Goal: Task Accomplishment & Management: Manage account settings

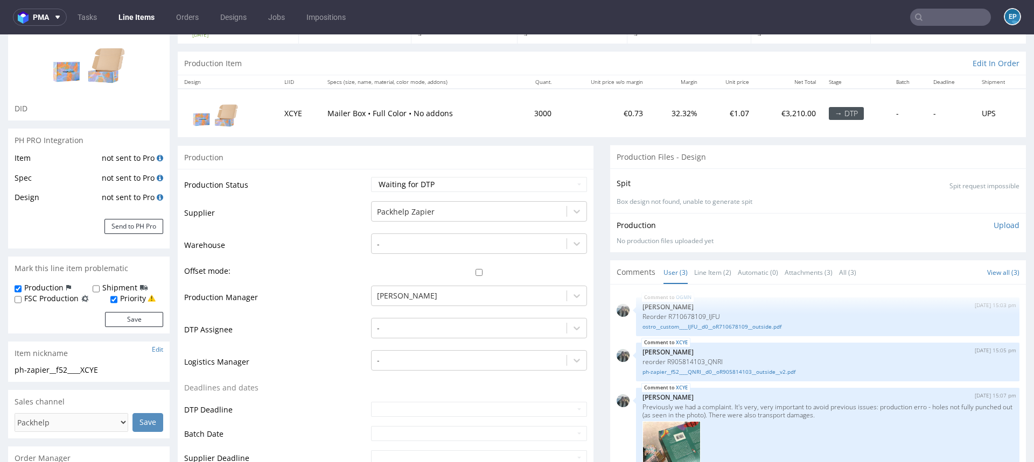
scroll to position [92, 0]
drag, startPoint x: 525, startPoint y: 108, endPoint x: 562, endPoint y: 108, distance: 36.1
click at [562, 108] on tr "XCYE Mailer Box • Full Color • No addons 3000 €0.73 32.32% €1.07 €3,210.00 → DT…" at bounding box center [602, 111] width 848 height 48
click at [562, 108] on td "€0.73" at bounding box center [604, 111] width 92 height 48
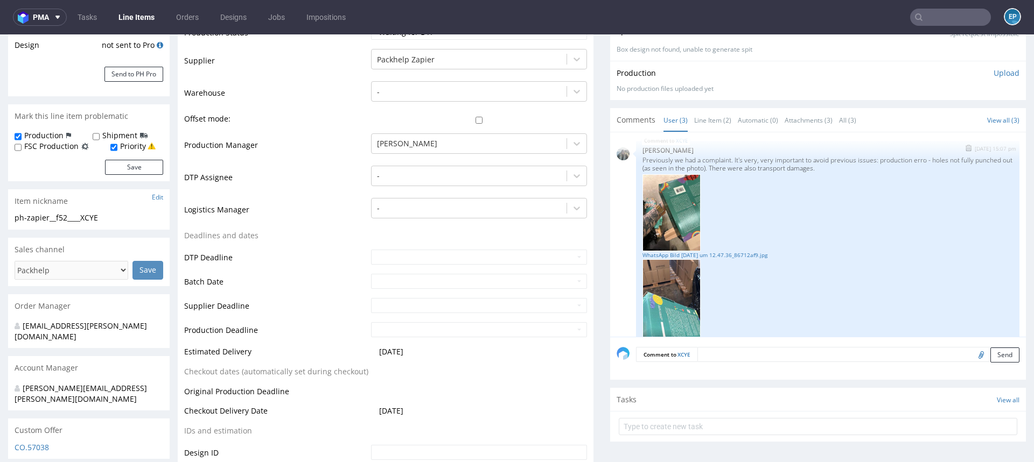
scroll to position [0, 0]
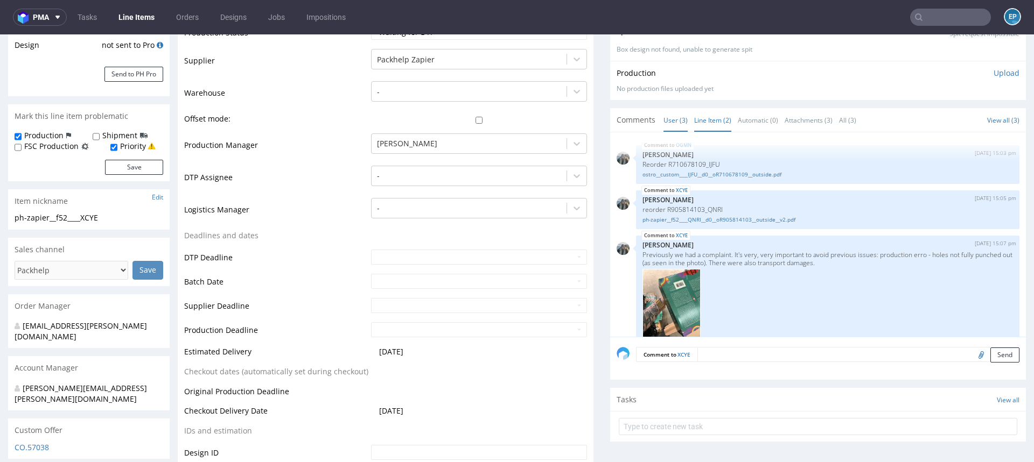
click at [699, 121] on link "Line Item (2)" at bounding box center [712, 120] width 37 height 23
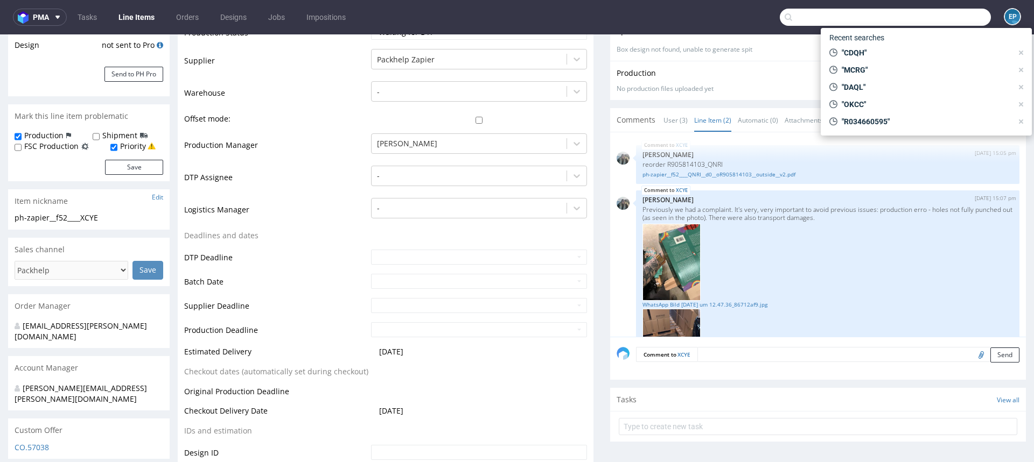
click at [929, 12] on input "text" at bounding box center [885, 17] width 211 height 17
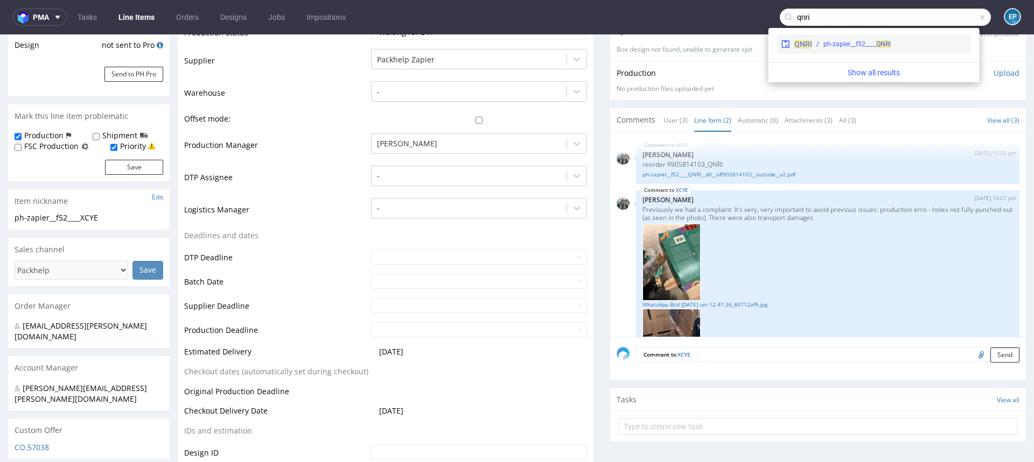
type input "qnri"
click at [875, 46] on div "ph-zapier__f52____ QNRI" at bounding box center [856, 44] width 67 height 10
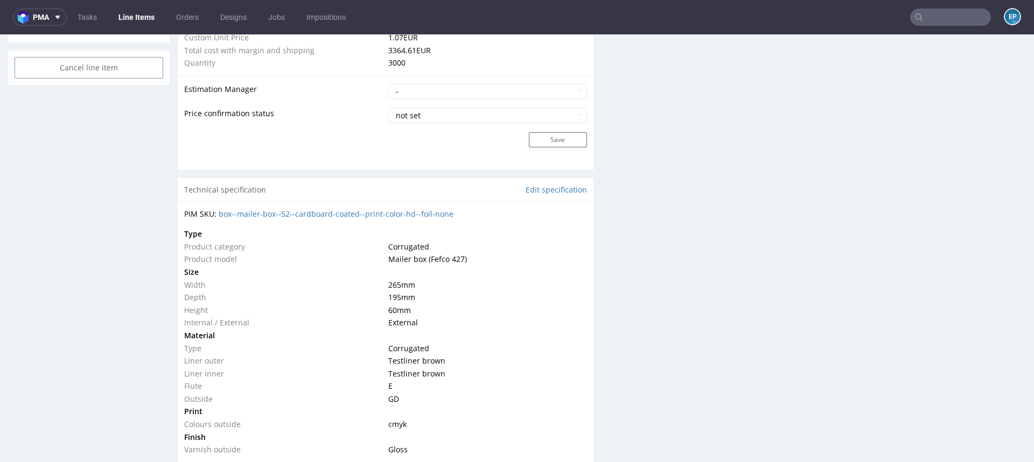
scroll to position [889, 0]
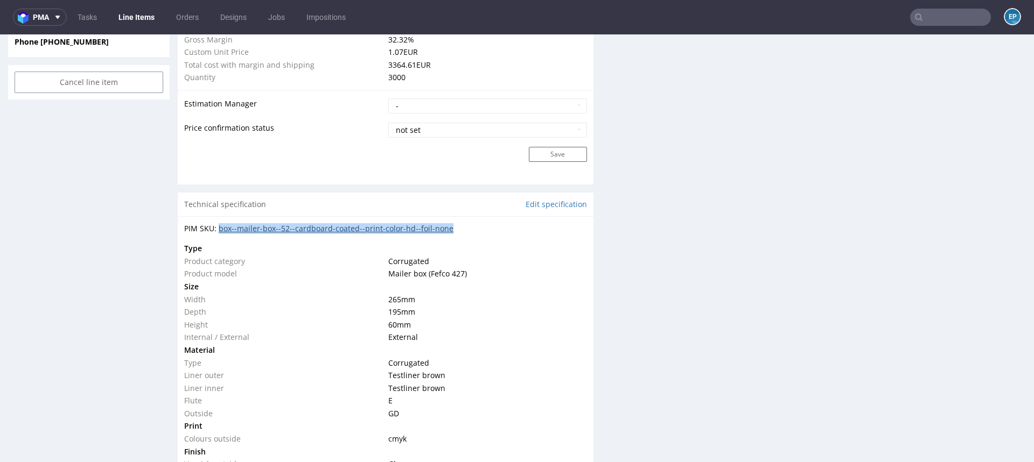
drag, startPoint x: 470, startPoint y: 222, endPoint x: 219, endPoint y: 225, distance: 251.4
click at [219, 225] on div "PIM SKU: box--mailer-box--52--cardboard-coated--print-color-hd--foil-none" at bounding box center [385, 228] width 403 height 11
click at [471, 229] on div "PIM SKU: box--mailer-box--52--cardboard-coated--print-color-hd--foil-none" at bounding box center [385, 228] width 403 height 11
drag, startPoint x: 472, startPoint y: 230, endPoint x: 239, endPoint y: 232, distance: 233.1
click at [239, 232] on div "PIM SKU: box--mailer-box--52--cardboard-coated--print-color-hd--foil-none" at bounding box center [385, 228] width 403 height 11
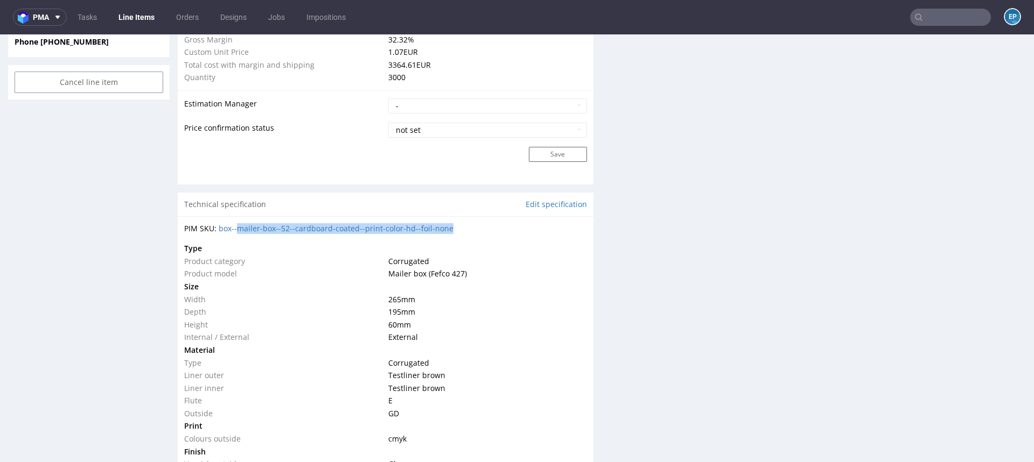
copy link "mailer-box--52--cardboard-coated--print-color-hd--foil-none"
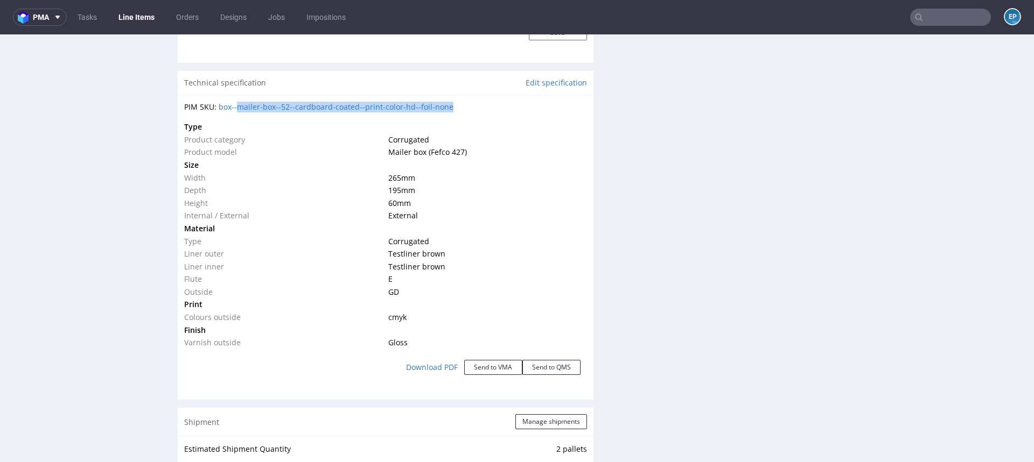
scroll to position [1015, 0]
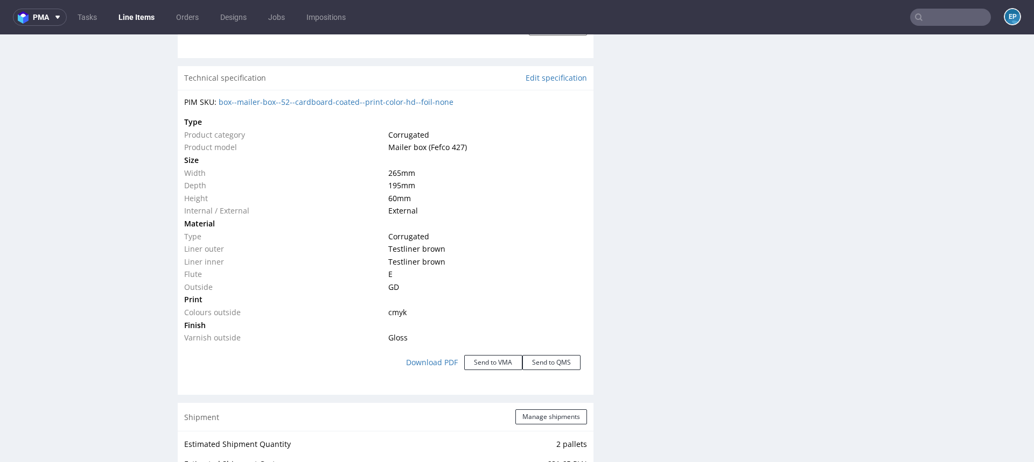
click at [343, 135] on td "Product category" at bounding box center [284, 135] width 201 height 13
copy link "box--mailer-box--52--cardboard-coated--print-color-hd--foil-none"
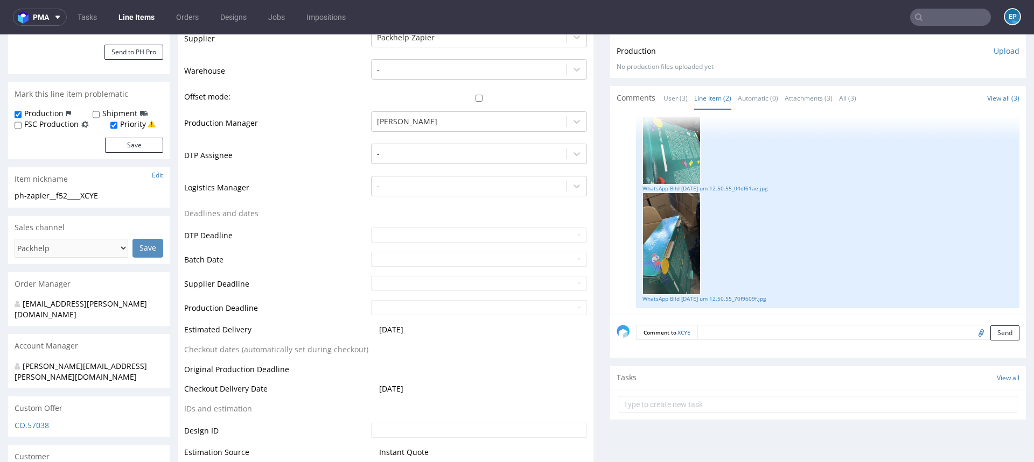
scroll to position [0, 0]
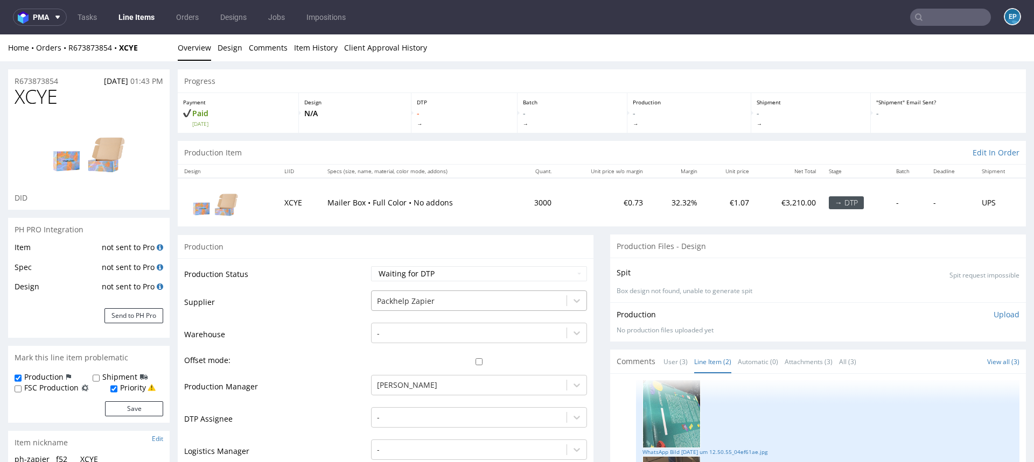
click at [451, 305] on div "Packhelp Zapier" at bounding box center [479, 298] width 216 height 15
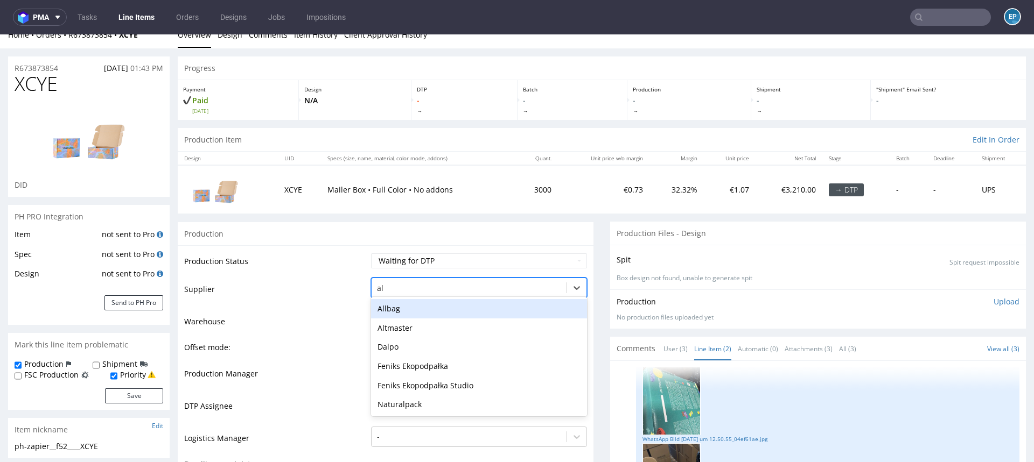
type input "alt"
click at [413, 310] on div "Altmaster" at bounding box center [479, 308] width 216 height 19
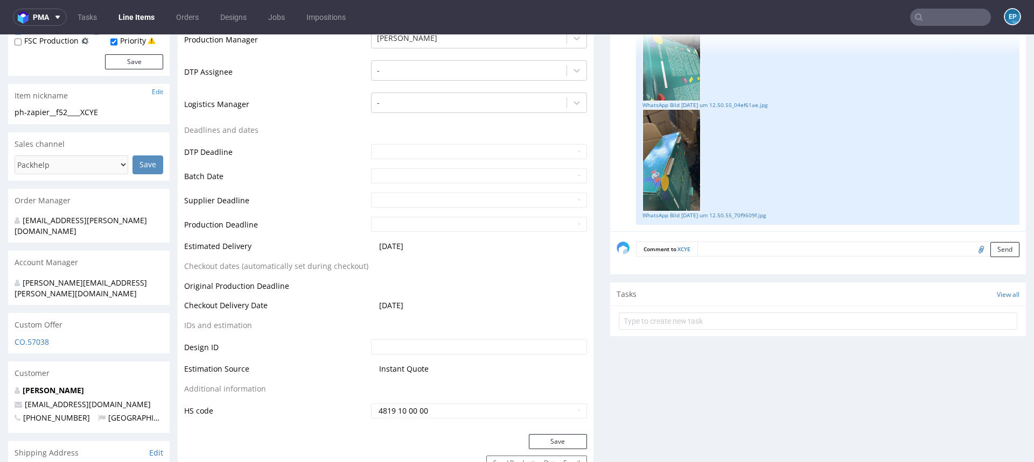
scroll to position [378, 0]
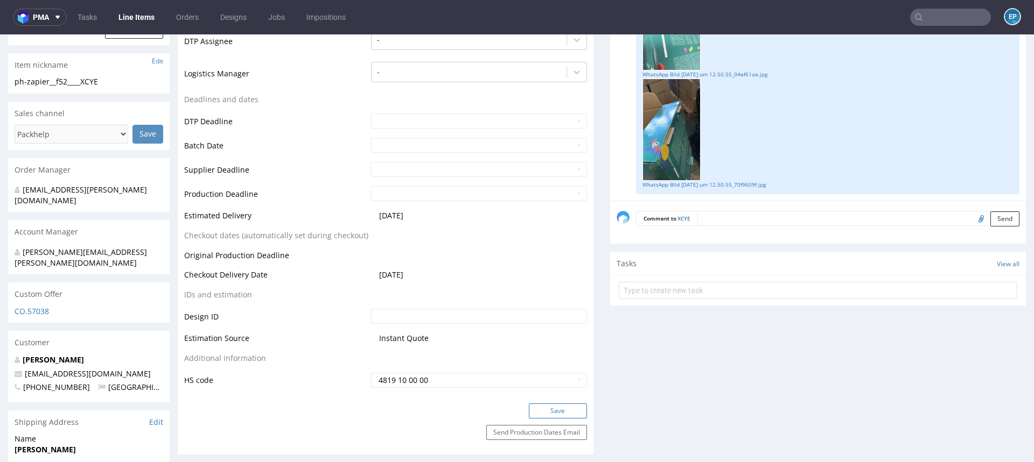
click at [556, 408] on button "Save" at bounding box center [558, 411] width 58 height 15
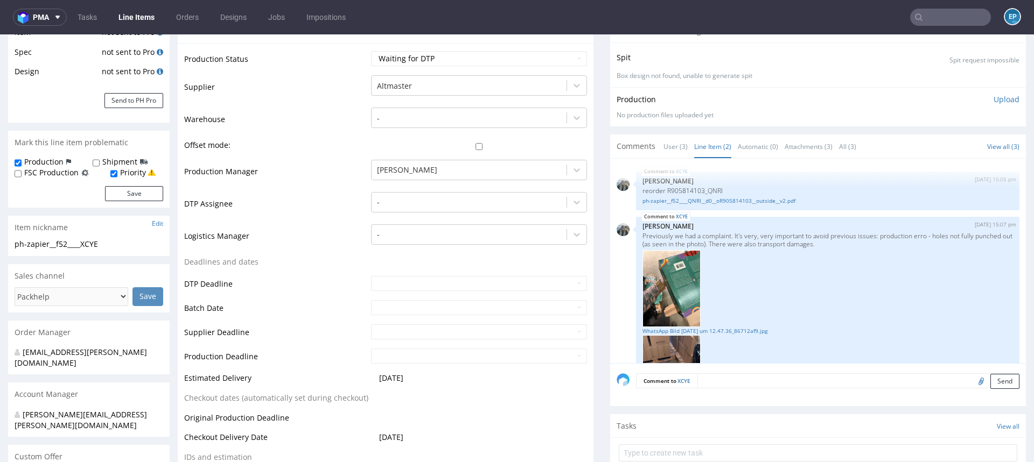
scroll to position [218, 0]
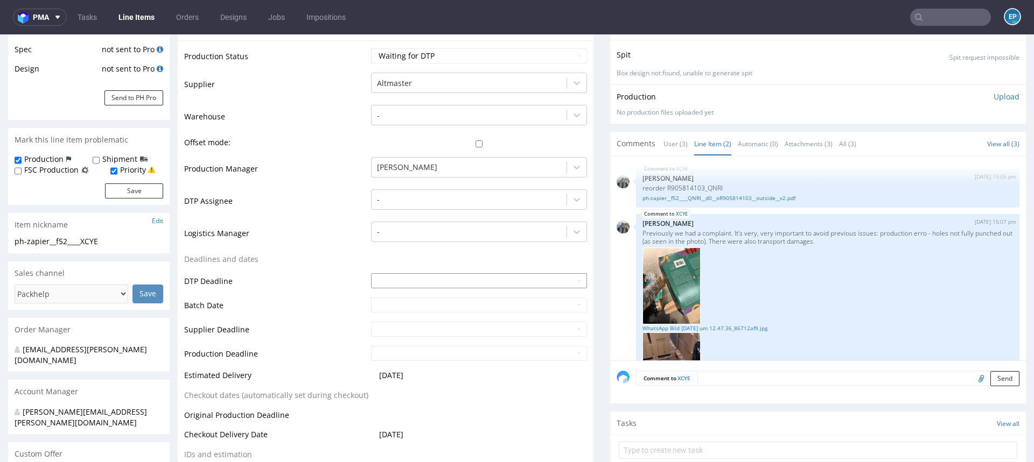
click at [388, 284] on input "text" at bounding box center [479, 280] width 216 height 15
click at [458, 198] on td "10" at bounding box center [460, 200] width 16 height 16
type input "2025-10-10"
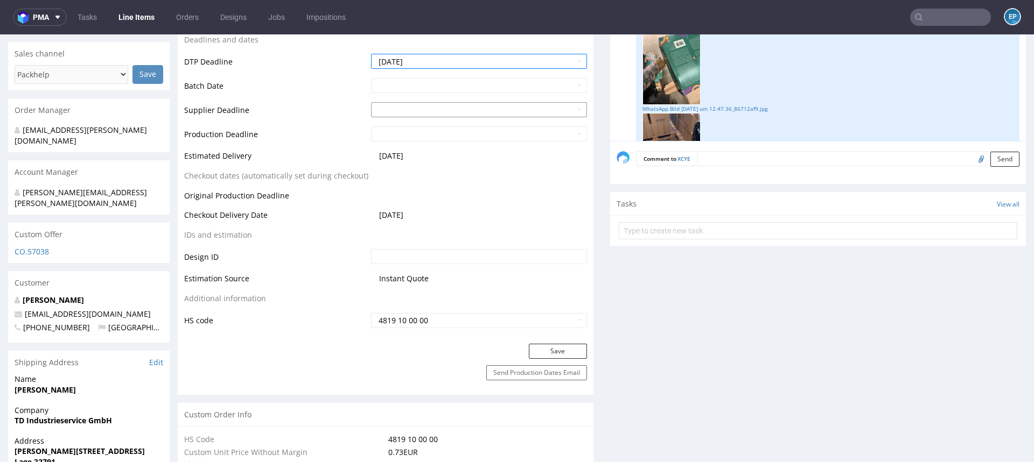
scroll to position [490, 0]
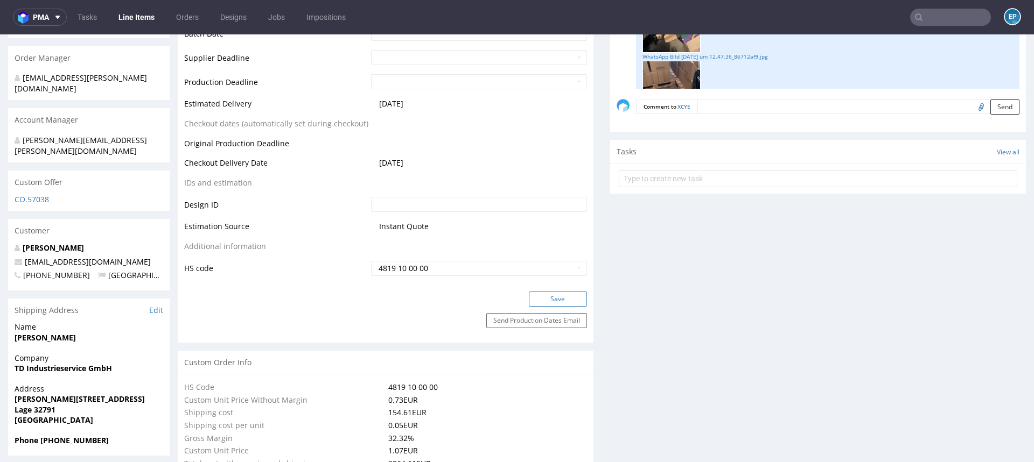
click at [548, 297] on button "Save" at bounding box center [558, 299] width 58 height 15
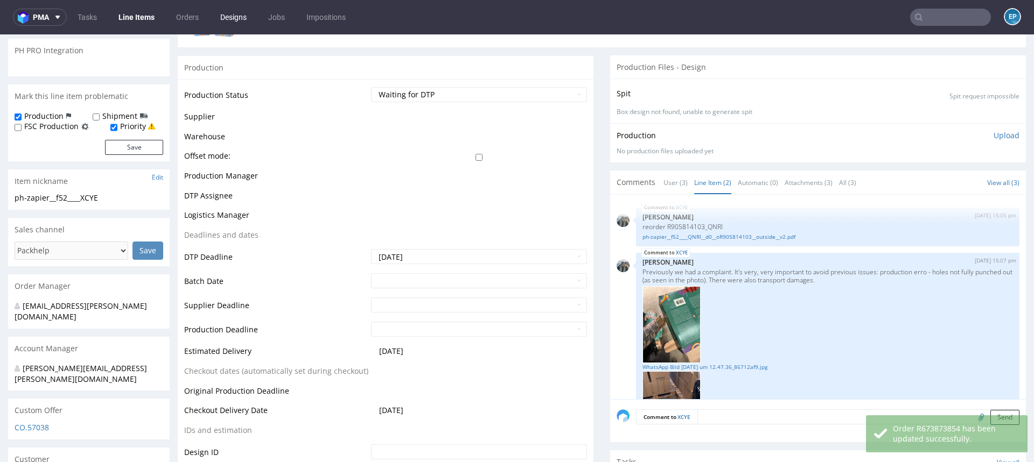
scroll to position [206, 0]
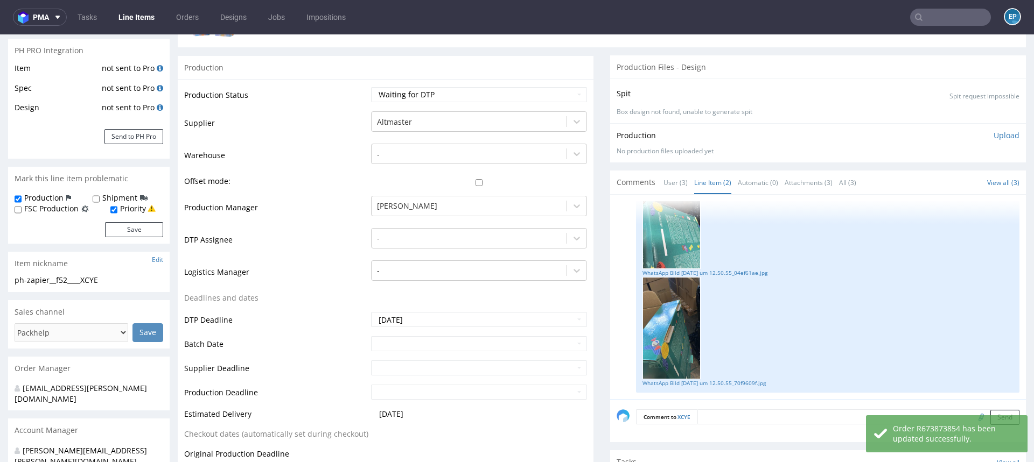
click at [327, 115] on td "Supplier" at bounding box center [276, 126] width 184 height 32
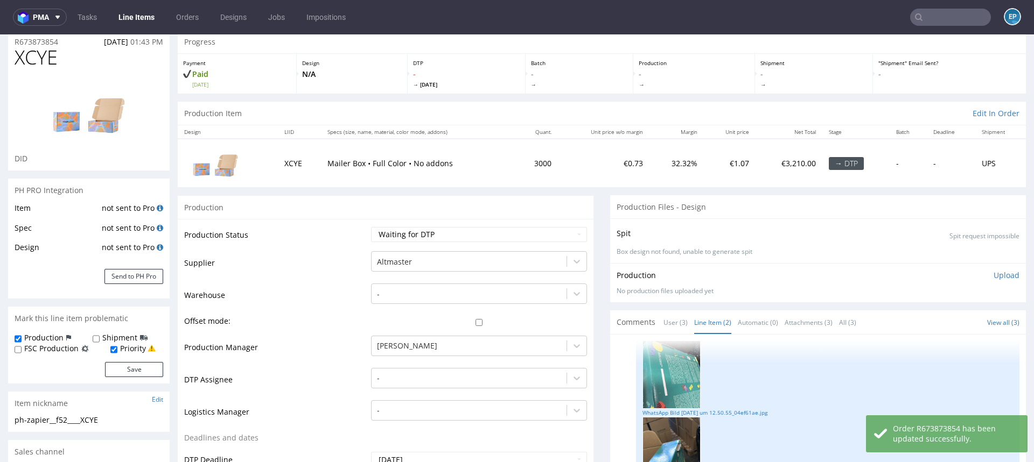
scroll to position [0, 0]
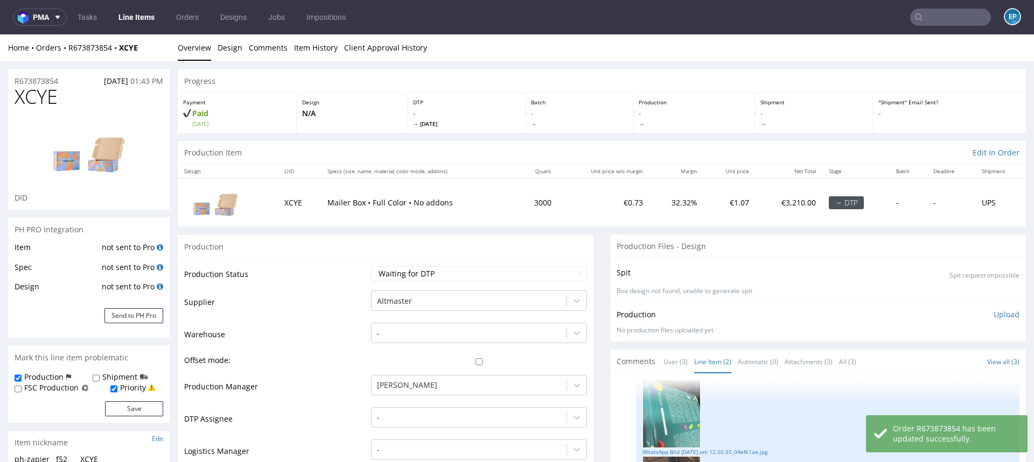
click at [41, 102] on span "XCYE" at bounding box center [36, 97] width 43 height 22
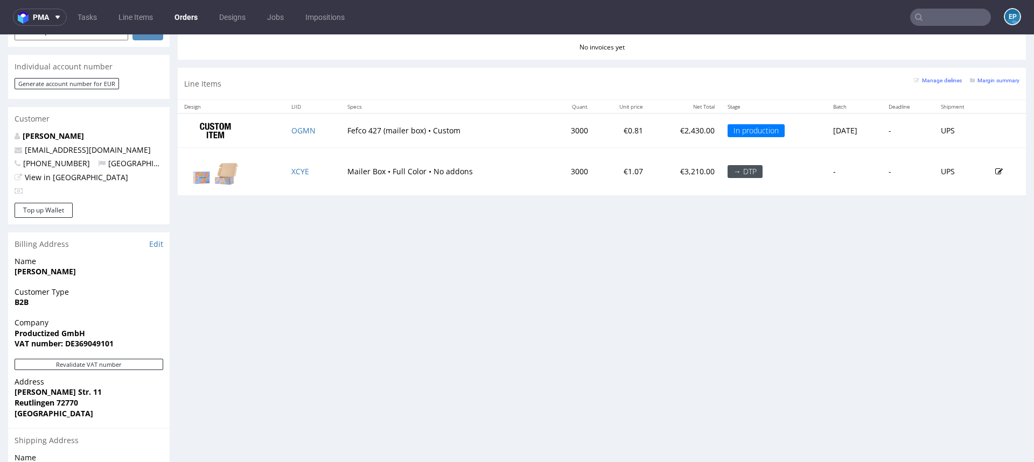
scroll to position [539, 0]
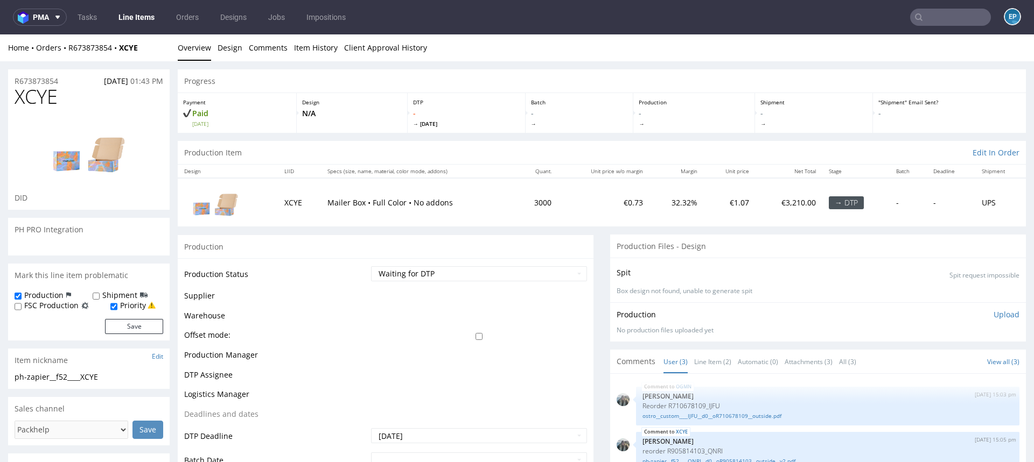
scroll to position [251, 0]
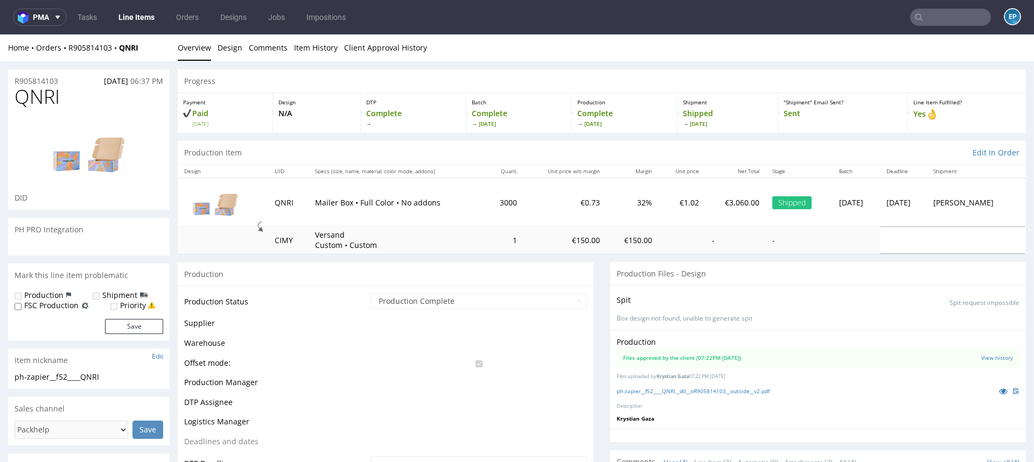
scroll to position [42, 0]
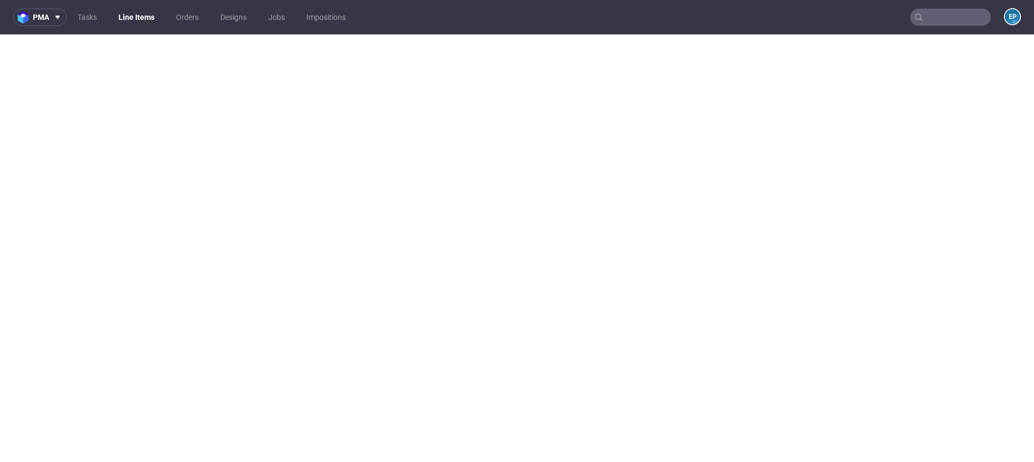
select select "in_progress"
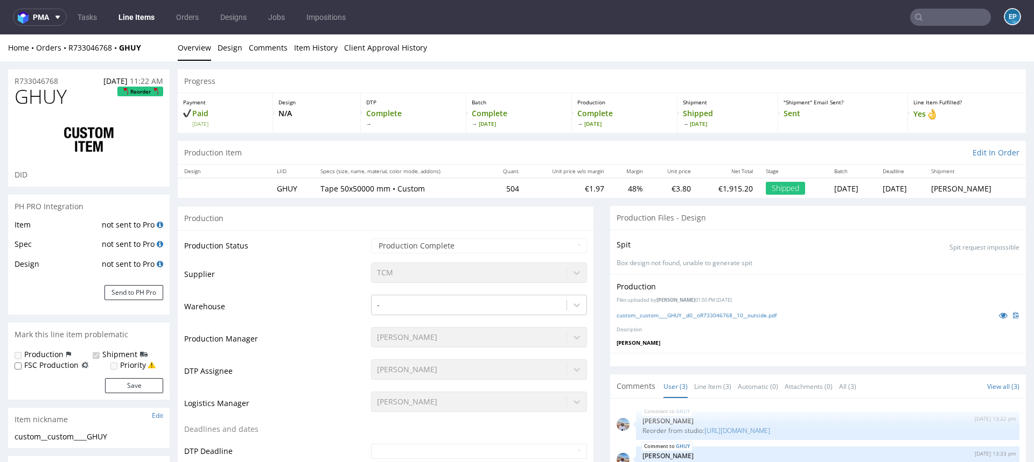
click at [932, 21] on input "text" at bounding box center [950, 17] width 81 height 17
paste input "R494776268"
type input "R494776268"
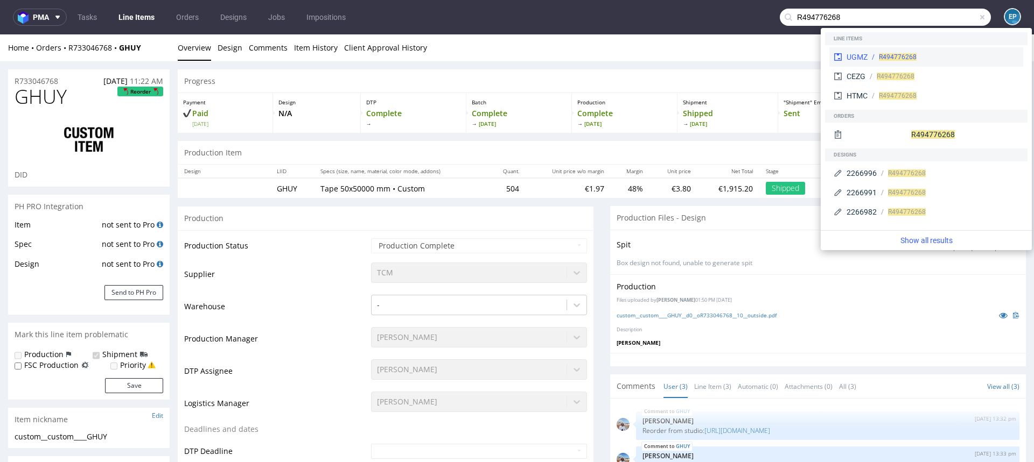
type input "R494776268"
click at [895, 52] on div "R494776268" at bounding box center [898, 57] width 38 height 10
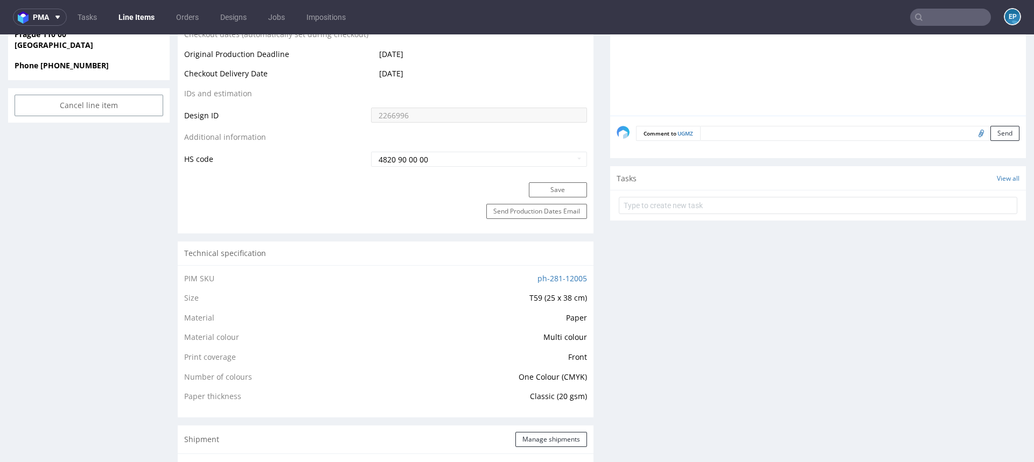
scroll to position [369, 0]
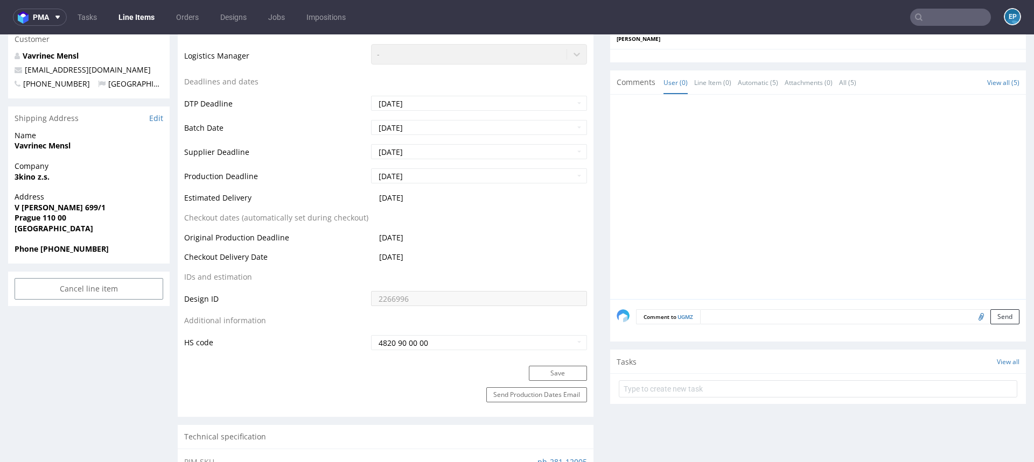
click at [149, 20] on link "Line Items" at bounding box center [136, 17] width 49 height 17
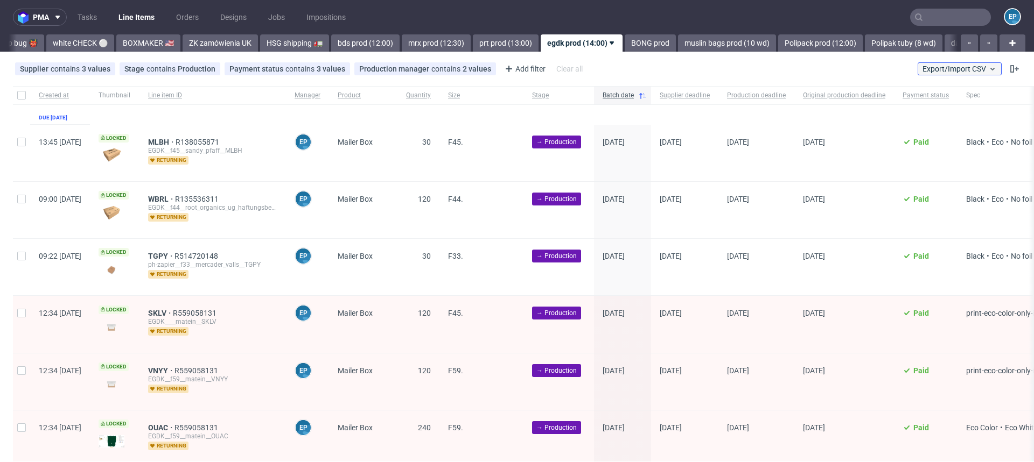
click at [937, 66] on span "Export/Import CSV" at bounding box center [959, 69] width 74 height 9
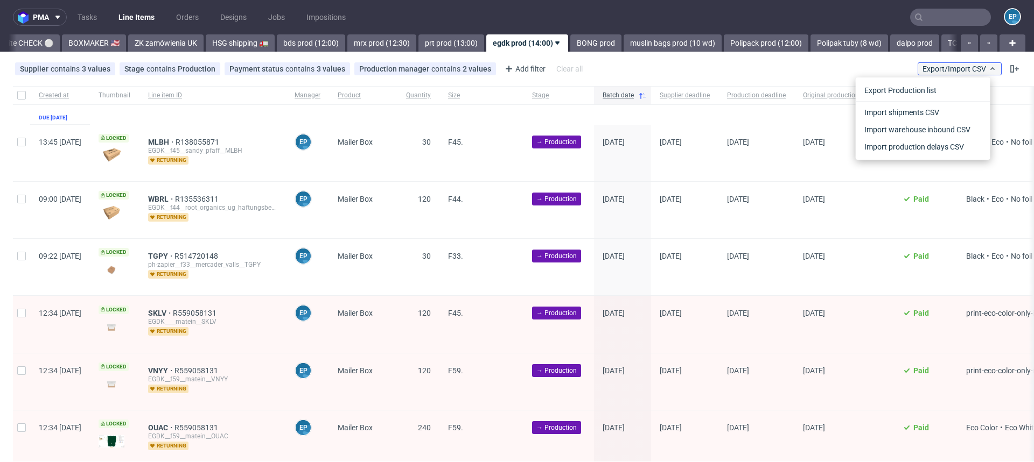
scroll to position [0, 1019]
click at [918, 106] on link "Import shipments CSV" at bounding box center [923, 112] width 126 height 17
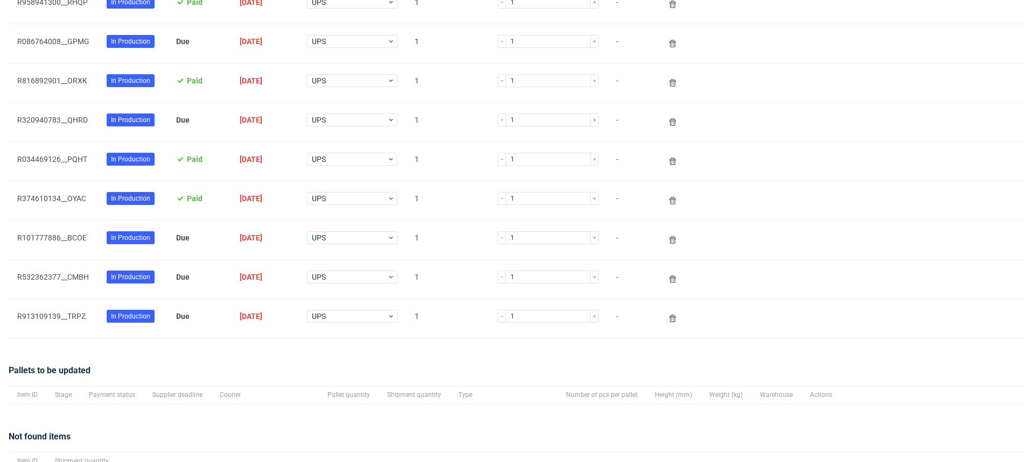
scroll to position [342, 0]
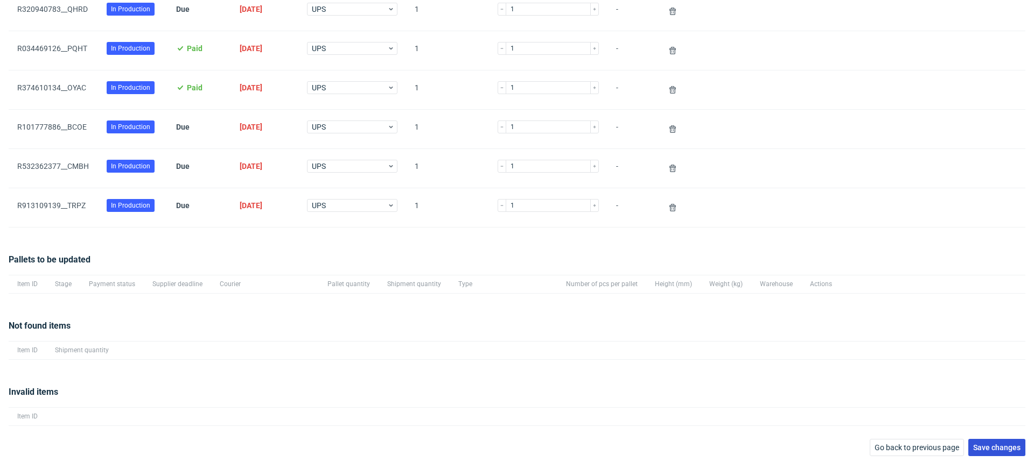
click at [970, 450] on button "Save changes" at bounding box center [996, 447] width 57 height 17
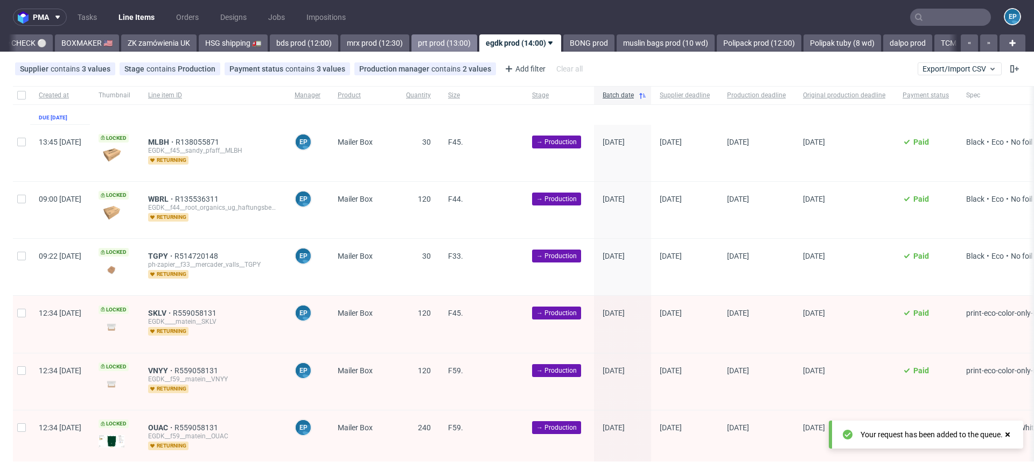
click at [411, 46] on link "prt prod (13:00)" at bounding box center [444, 42] width 66 height 17
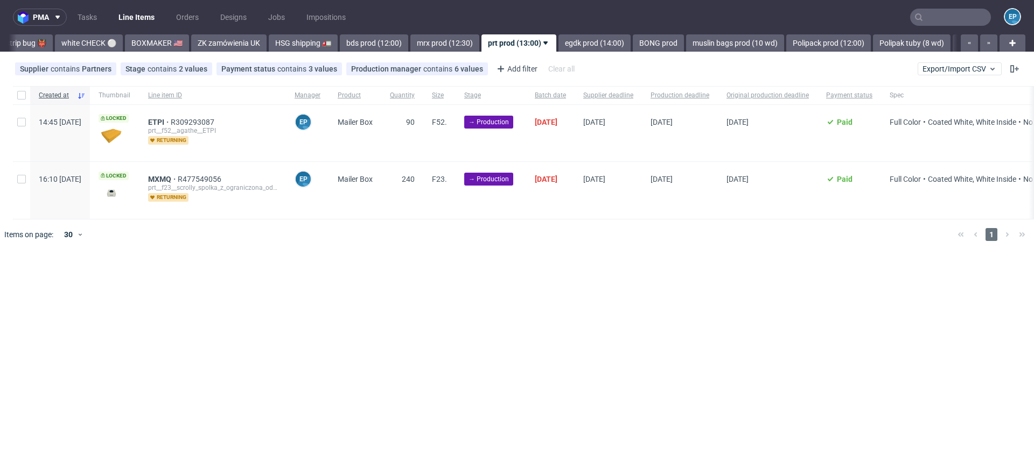
scroll to position [0, 948]
click at [20, 98] on input "checkbox" at bounding box center [21, 95] width 9 height 9
checkbox input "true"
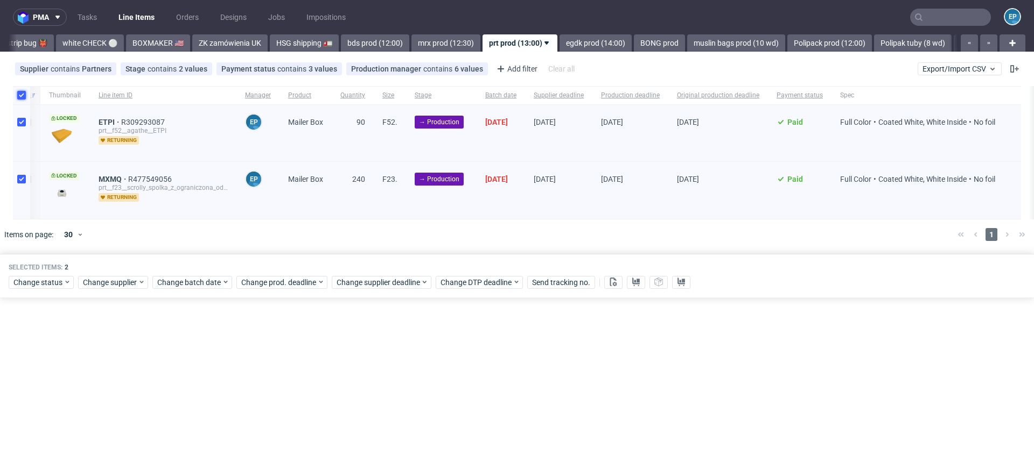
scroll to position [0, 0]
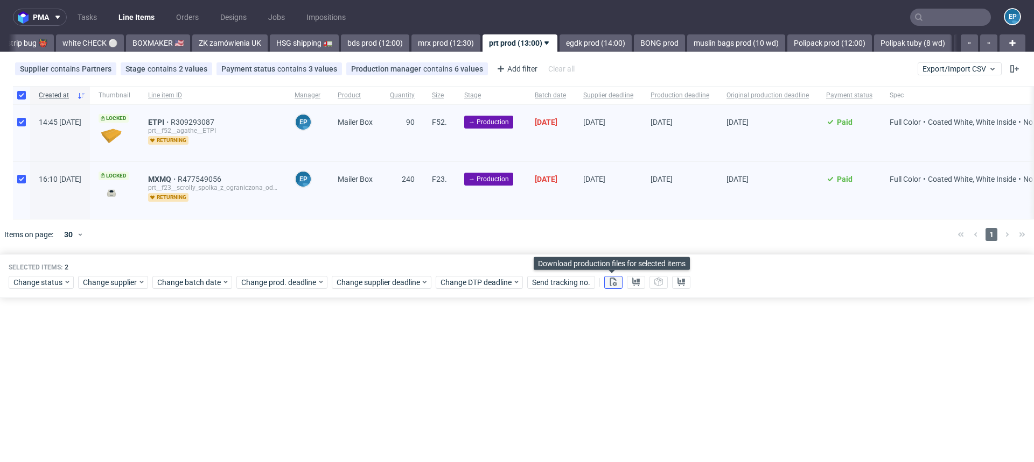
click at [610, 285] on icon at bounding box center [613, 282] width 9 height 9
click at [638, 285] on button at bounding box center [636, 282] width 18 height 13
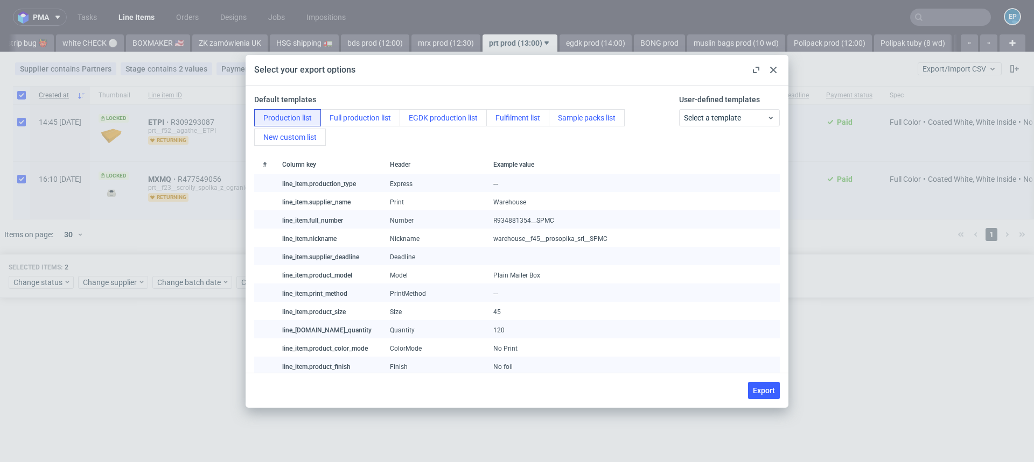
click at [608, 93] on div "Default templates Production list Full production list EGDK production list Ful…" at bounding box center [516, 229] width 543 height 287
click at [702, 109] on div "Select a template" at bounding box center [729, 117] width 101 height 17
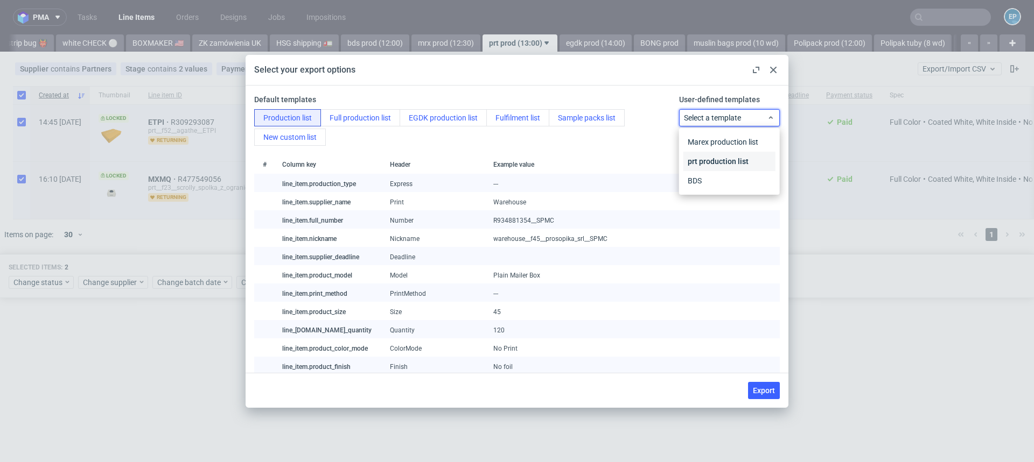
click at [698, 157] on div "prt production list" at bounding box center [729, 161] width 92 height 19
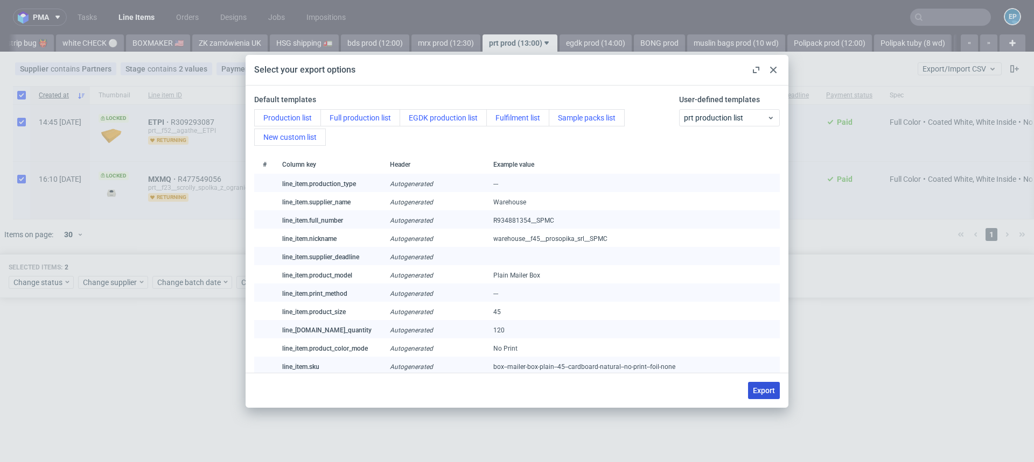
click at [767, 398] on button "Export" at bounding box center [764, 390] width 32 height 17
checkbox input "false"
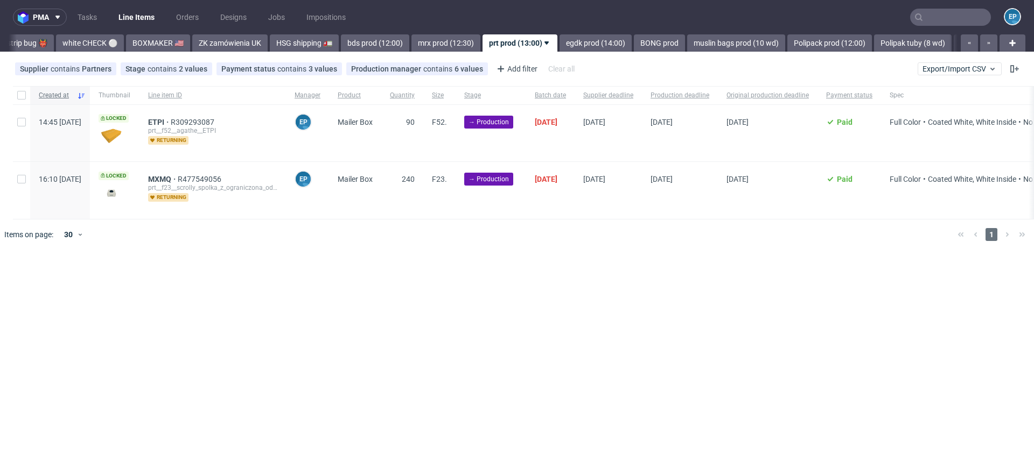
click at [30, 93] on div "Created at" at bounding box center [60, 95] width 60 height 18
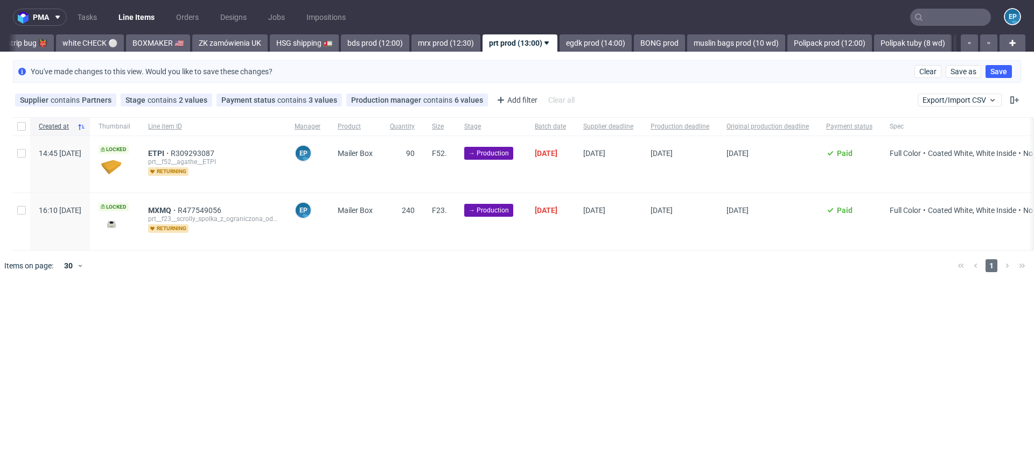
scroll to position [0, 942]
click at [24, 120] on div at bounding box center [21, 126] width 17 height 18
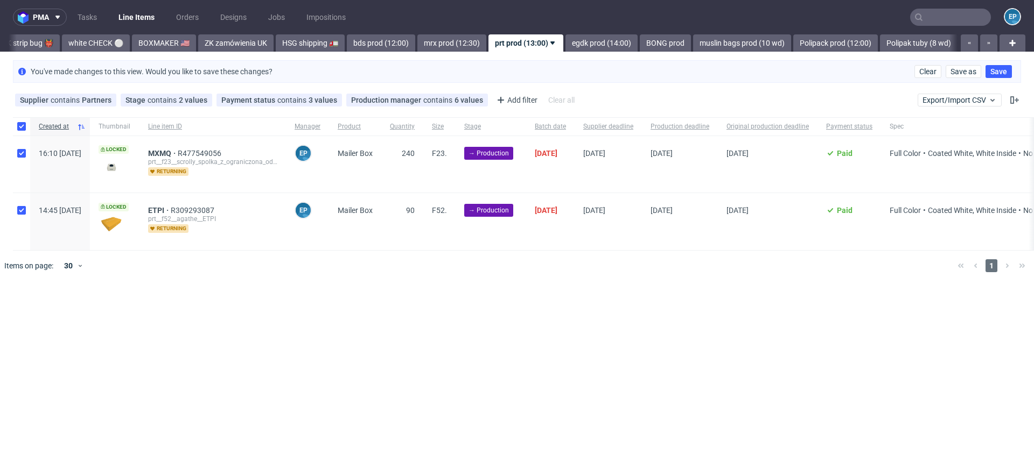
checkbox input "true"
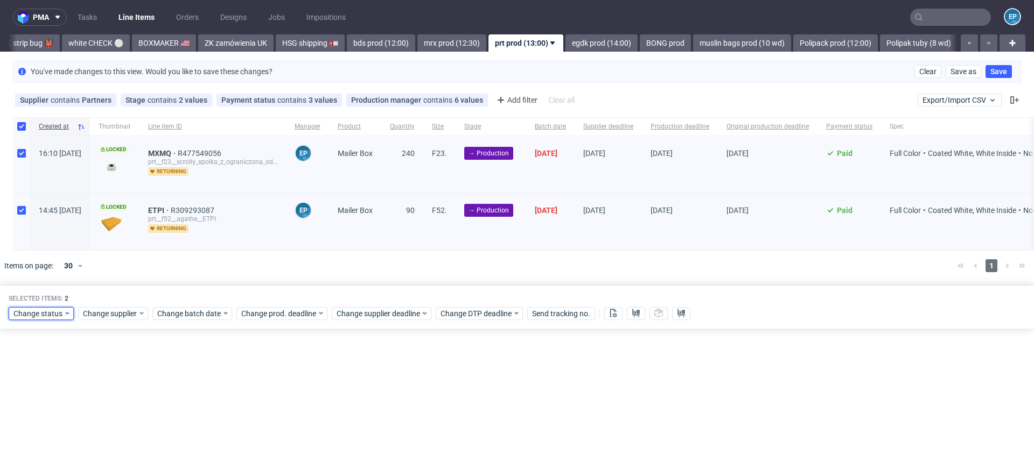
click at [30, 307] on div "Change status" at bounding box center [41, 313] width 65 height 13
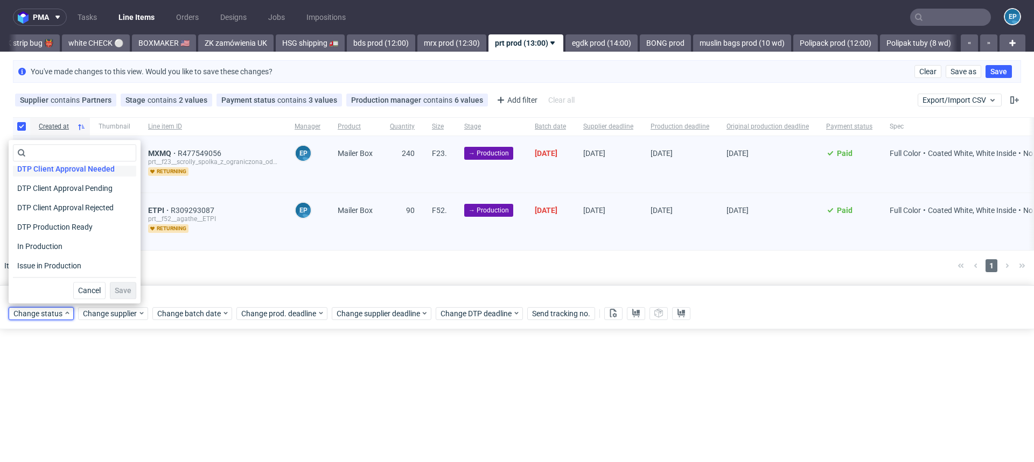
scroll to position [95, 0]
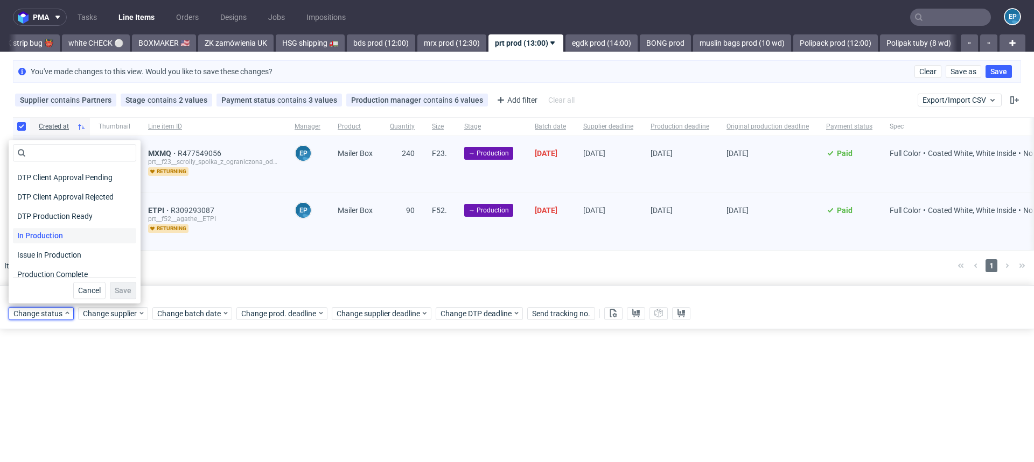
click at [31, 229] on span "In Production" at bounding box center [40, 235] width 54 height 15
click at [110, 284] on button "Save" at bounding box center [123, 290] width 26 height 17
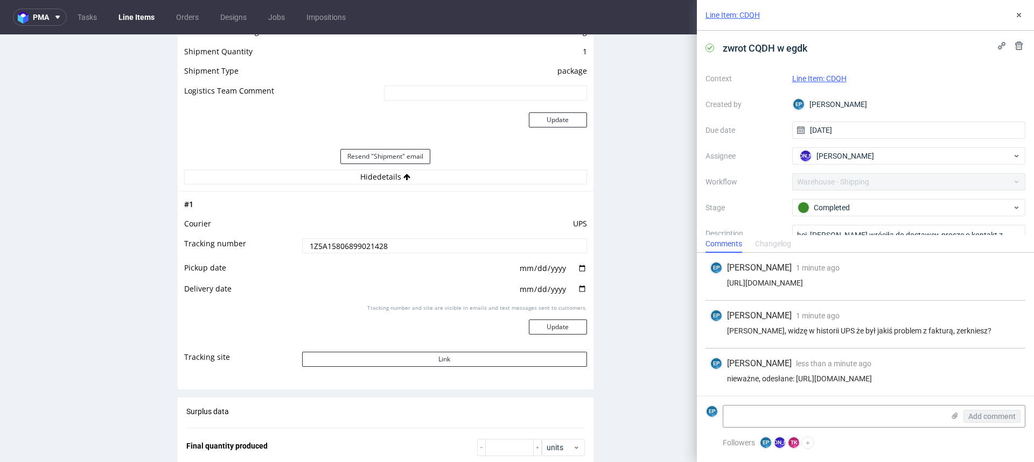
scroll to position [12, 0]
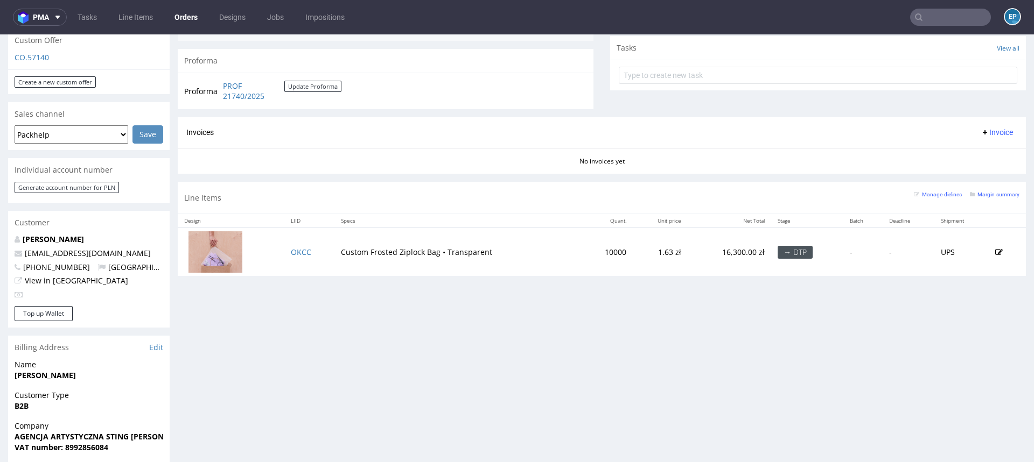
scroll to position [389, 0]
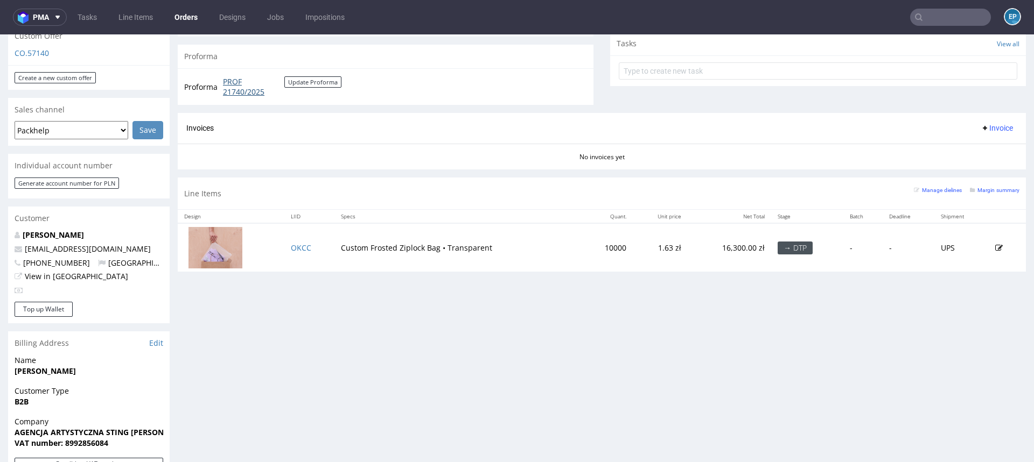
click at [241, 93] on link "PROF 21740/2025" at bounding box center [253, 86] width 61 height 21
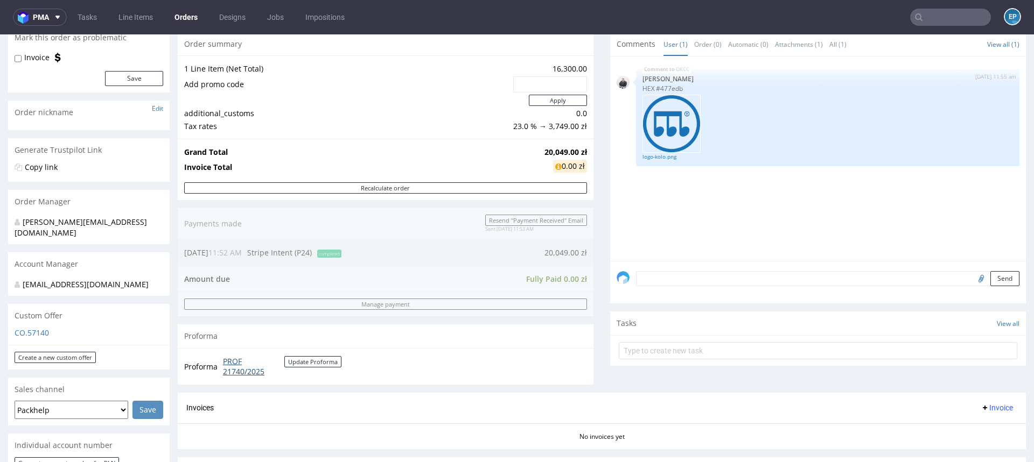
scroll to position [110, 0]
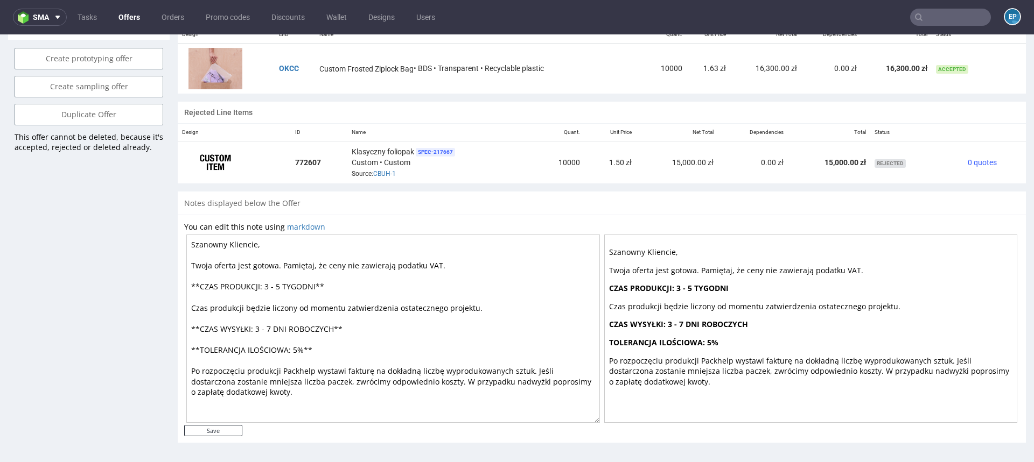
scroll to position [3, 0]
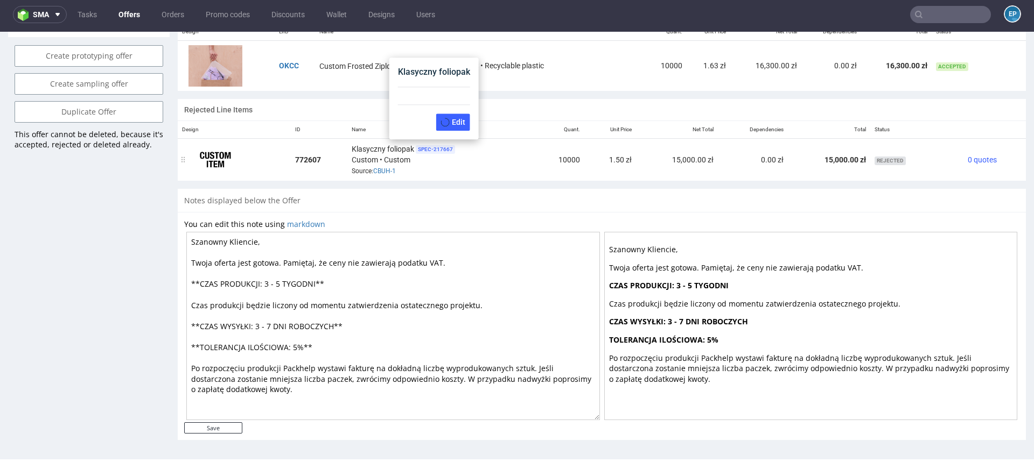
click at [434, 147] on span "SPEC- 217667" at bounding box center [435, 149] width 39 height 9
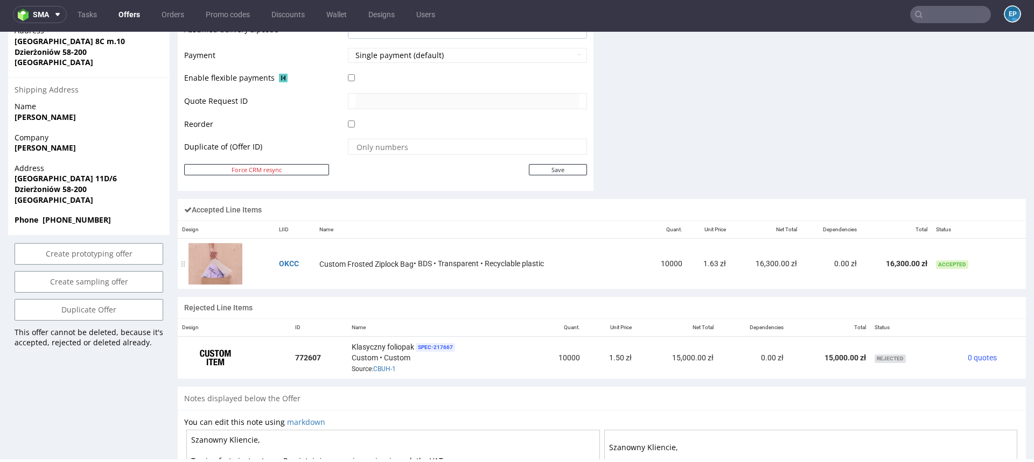
scroll to position [511, 0]
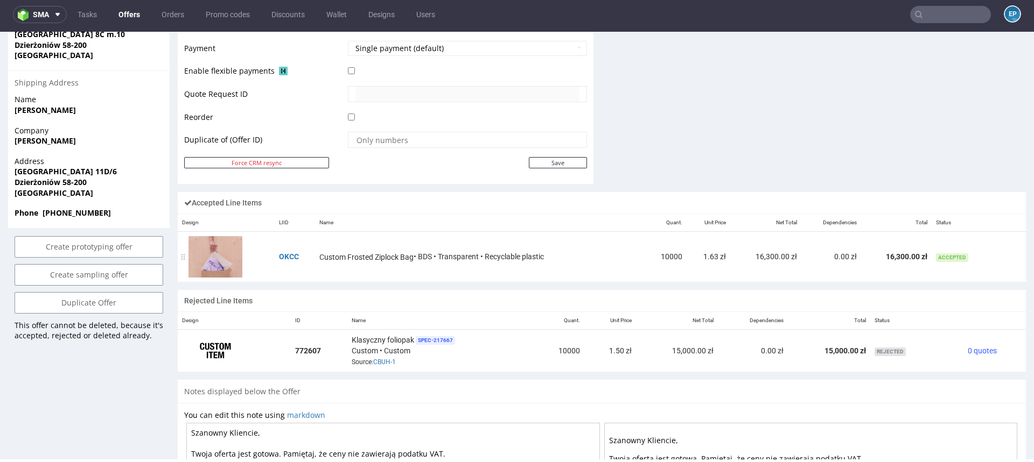
click at [936, 254] on span "Accepted" at bounding box center [952, 258] width 32 height 9
click at [936, 257] on span "Accepted" at bounding box center [952, 258] width 32 height 9
click at [490, 255] on div "Custom Frosted Ziplock Bag • BDS • Transparent • Recyclable plastic" at bounding box center [479, 256] width 320 height 11
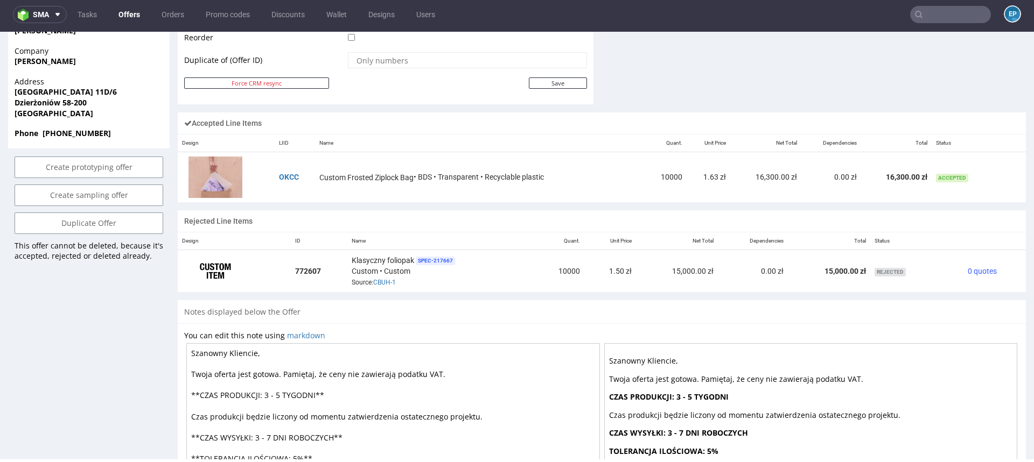
scroll to position [589, 0]
click at [419, 179] on div "Custom Frosted Ziplock Bag • BDS • Transparent • Recyclable plastic" at bounding box center [479, 178] width 320 height 11
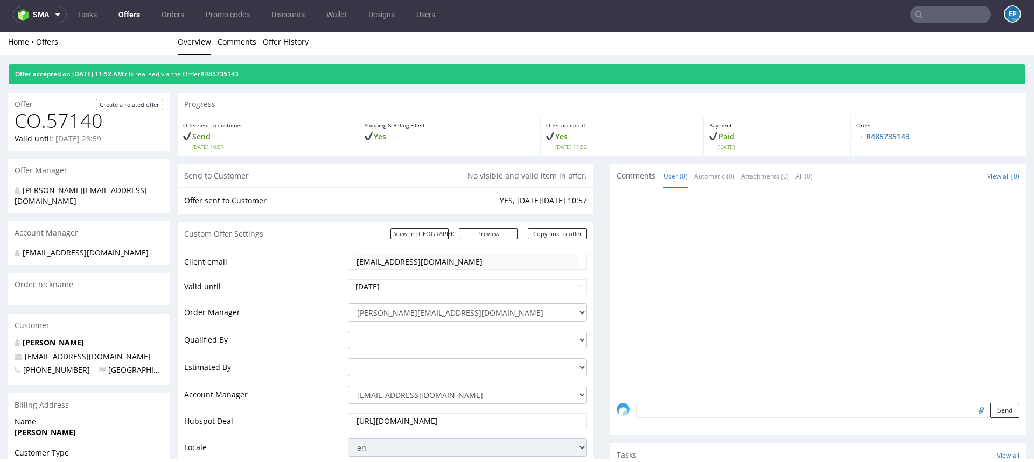
scroll to position [0, 0]
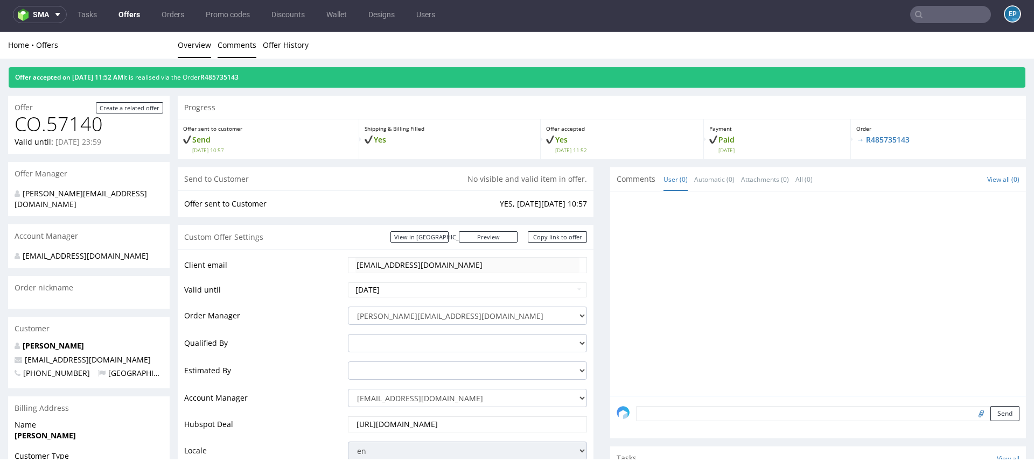
click at [253, 45] on link "Comments" at bounding box center [237, 45] width 39 height 26
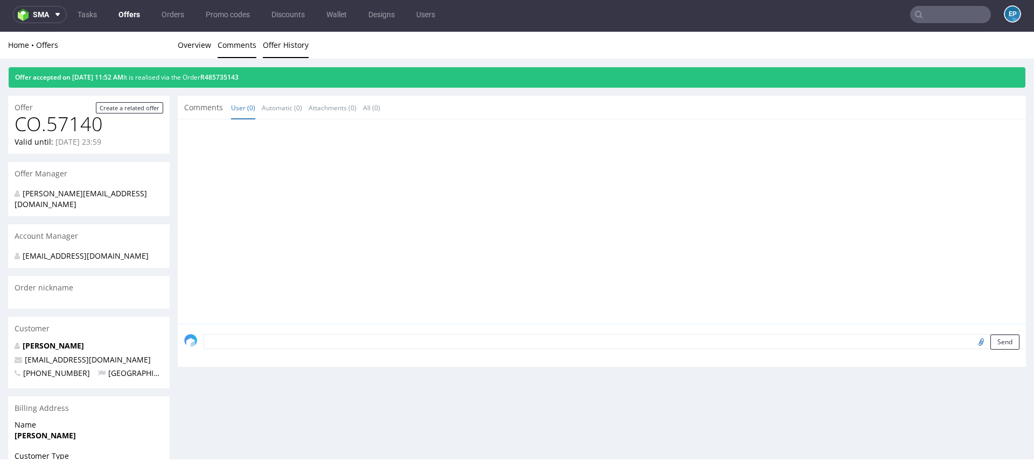
click at [284, 45] on link "Offer History" at bounding box center [286, 45] width 46 height 26
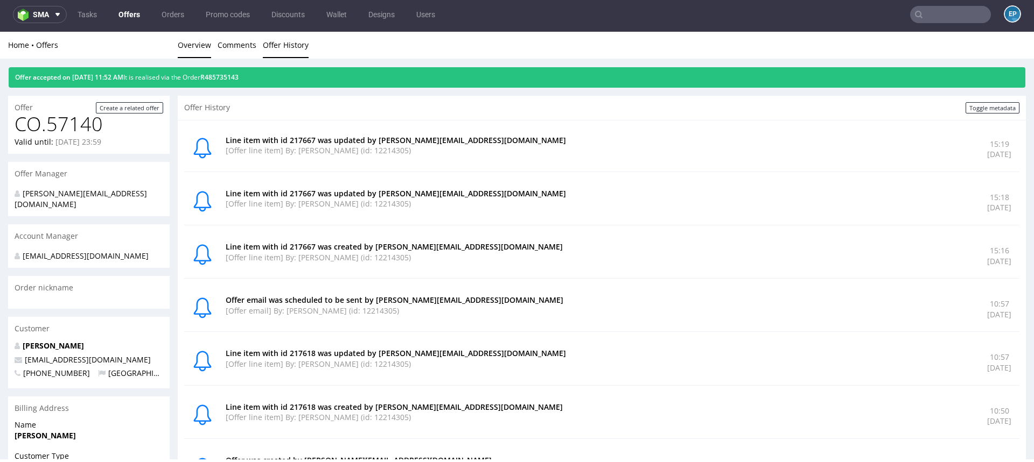
click at [187, 46] on link "Overview" at bounding box center [194, 45] width 33 height 26
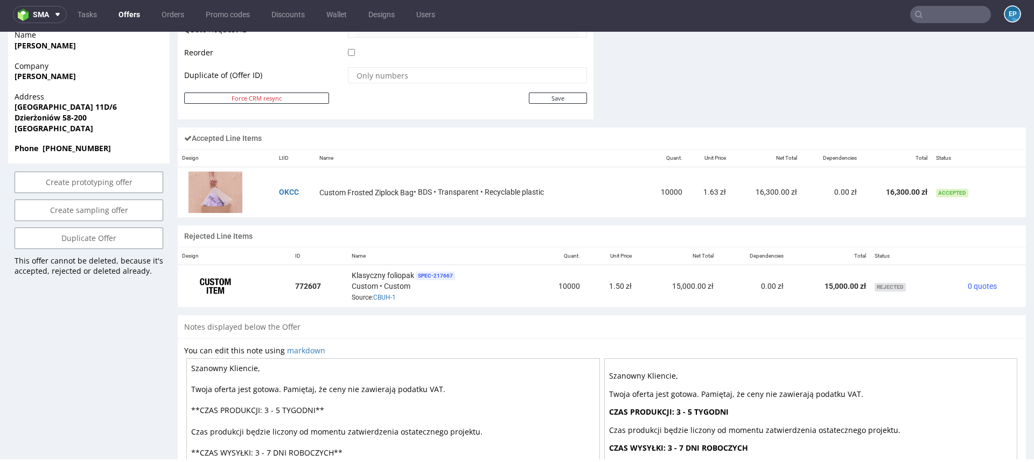
scroll to position [606, 0]
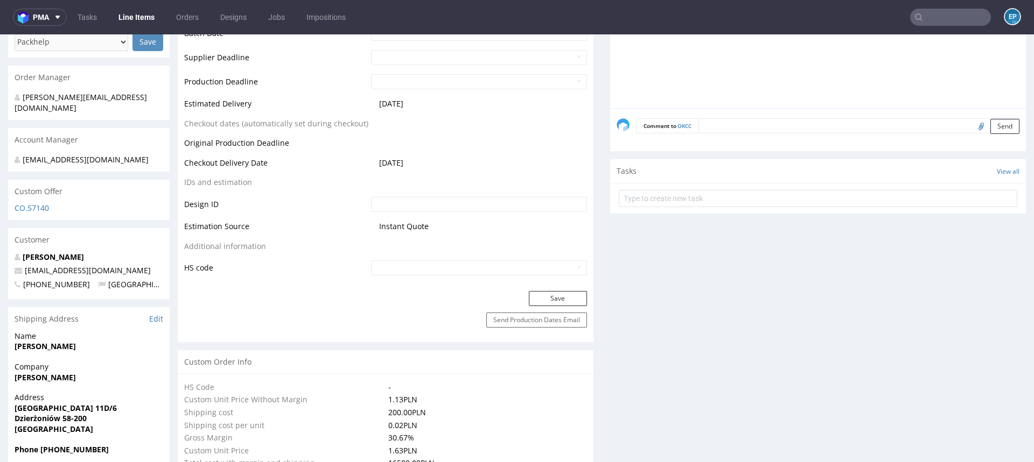
scroll to position [473, 0]
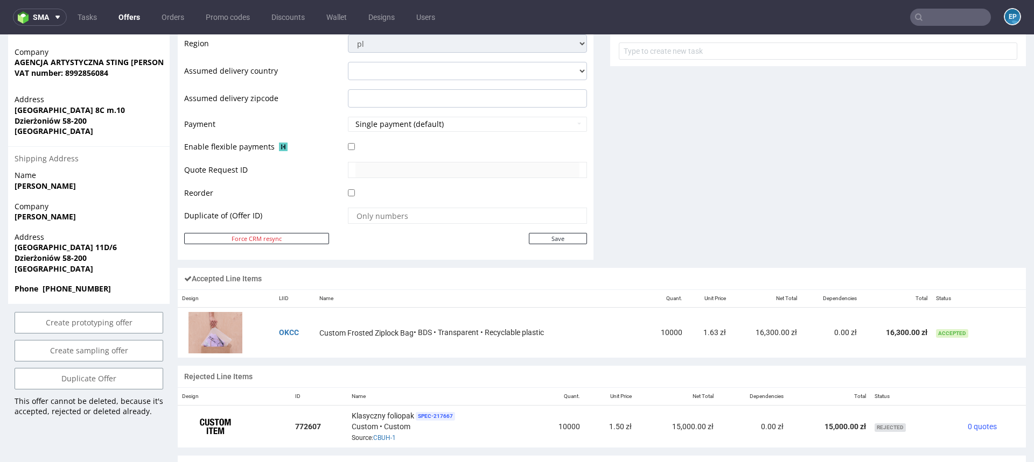
scroll to position [440, 0]
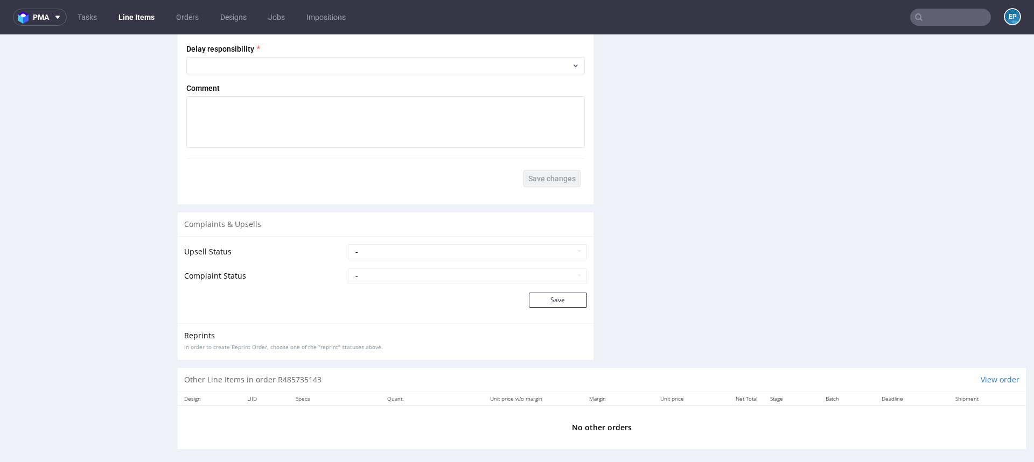
scroll to position [1623, 0]
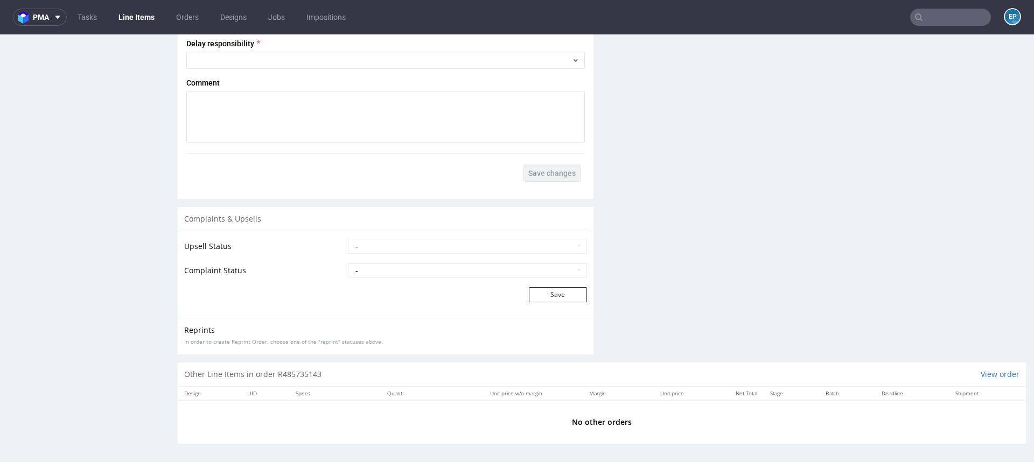
click at [928, 20] on input "text" at bounding box center [950, 17] width 81 height 17
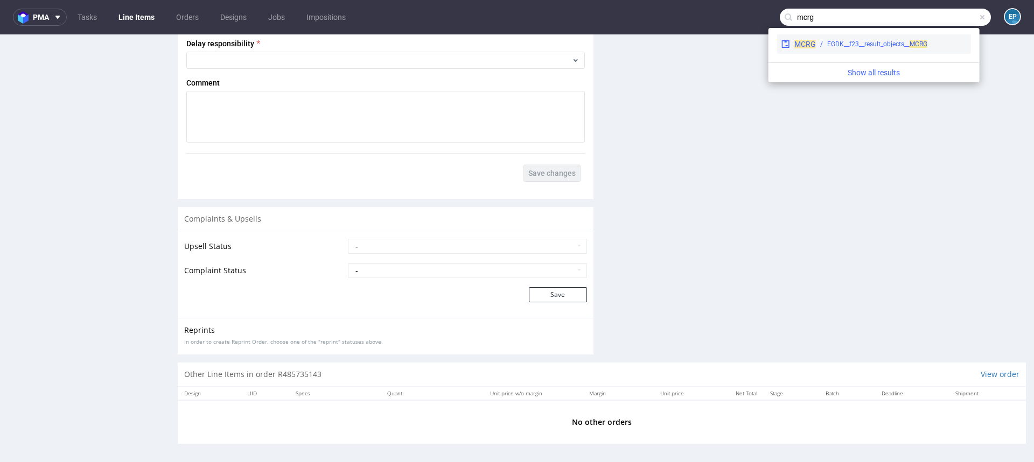
type input "mcrg"
click at [865, 45] on div "EGDK__f23__result_objects__ MCRG" at bounding box center [877, 44] width 100 height 10
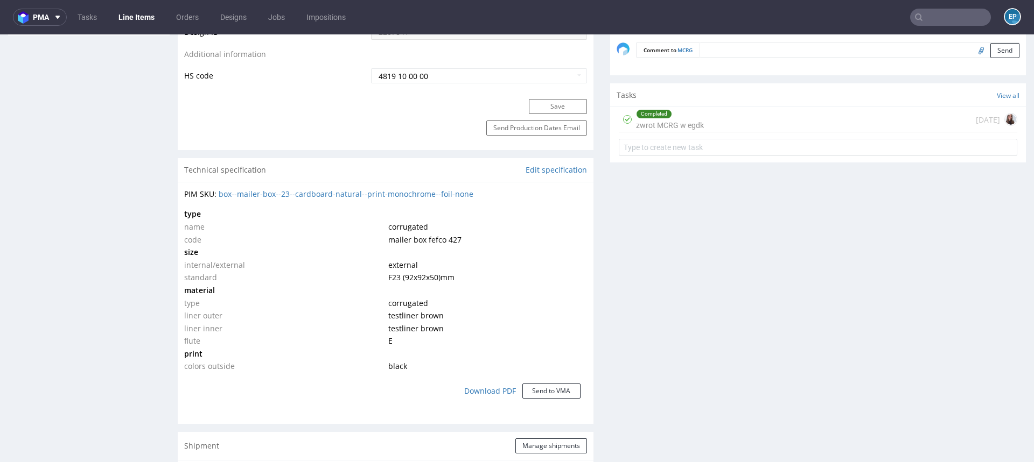
scroll to position [528, 0]
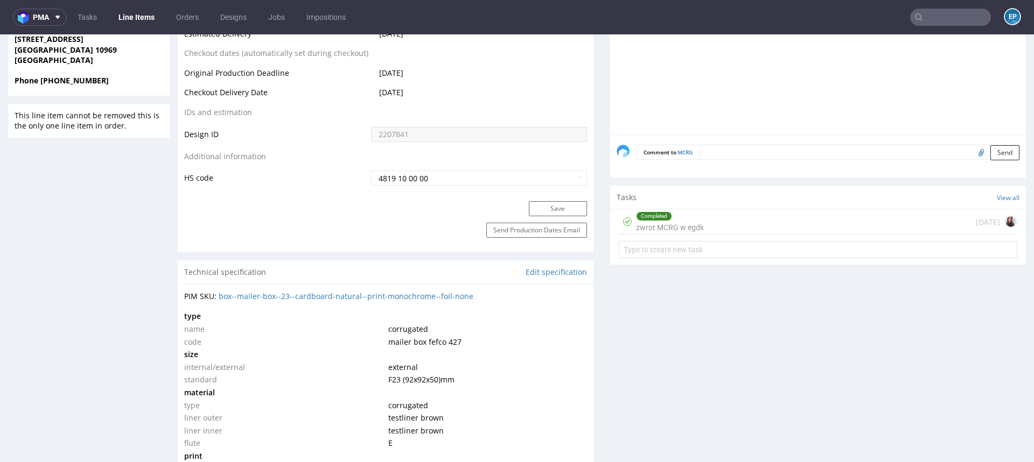
click at [714, 218] on div "Completed zwrot MCRG w [GEOGRAPHIC_DATA] [DATE]" at bounding box center [818, 221] width 398 height 25
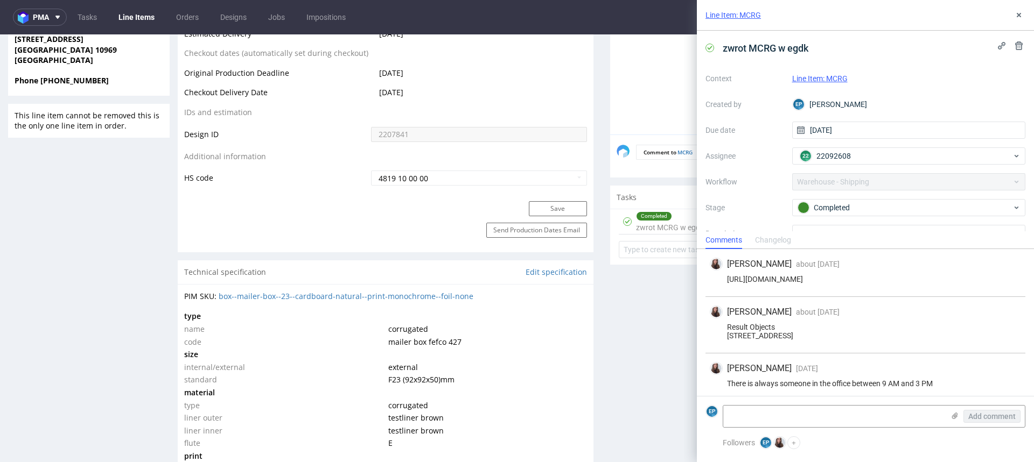
scroll to position [12, 0]
click at [802, 430] on form "EP Add comment" at bounding box center [865, 416] width 337 height 40
click at [799, 422] on textarea at bounding box center [833, 417] width 221 height 22
paste textarea "1Z5A15806894267600"
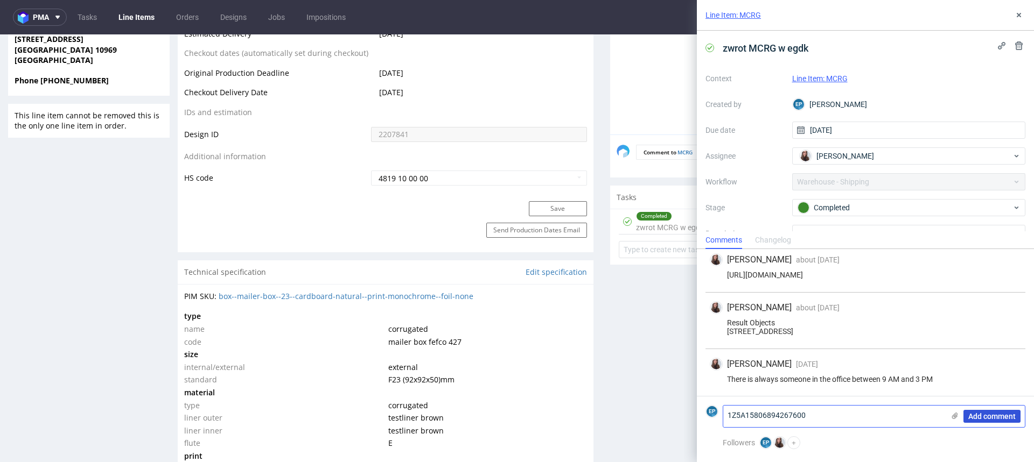
type textarea "1Z5A15806894267600"
click at [980, 413] on span "Add comment" at bounding box center [991, 417] width 47 height 8
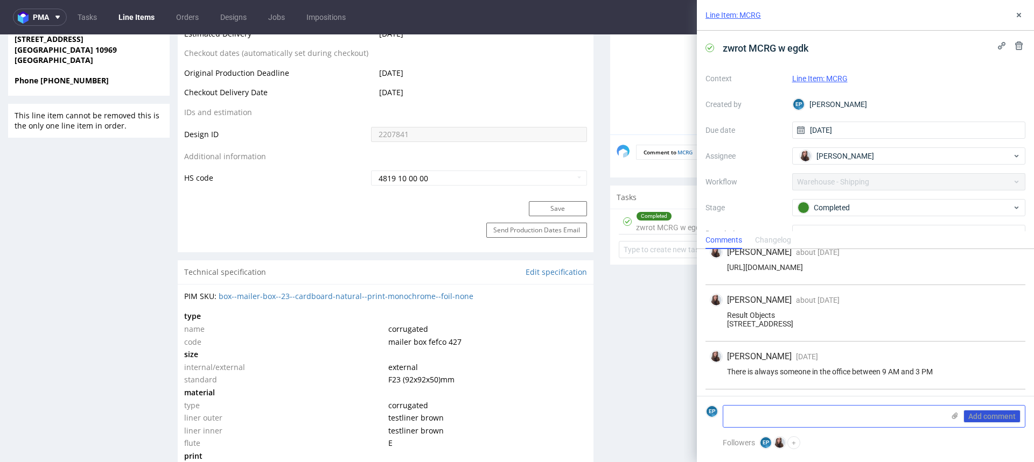
scroll to position [60, 0]
